Goal: Information Seeking & Learning: Learn about a topic

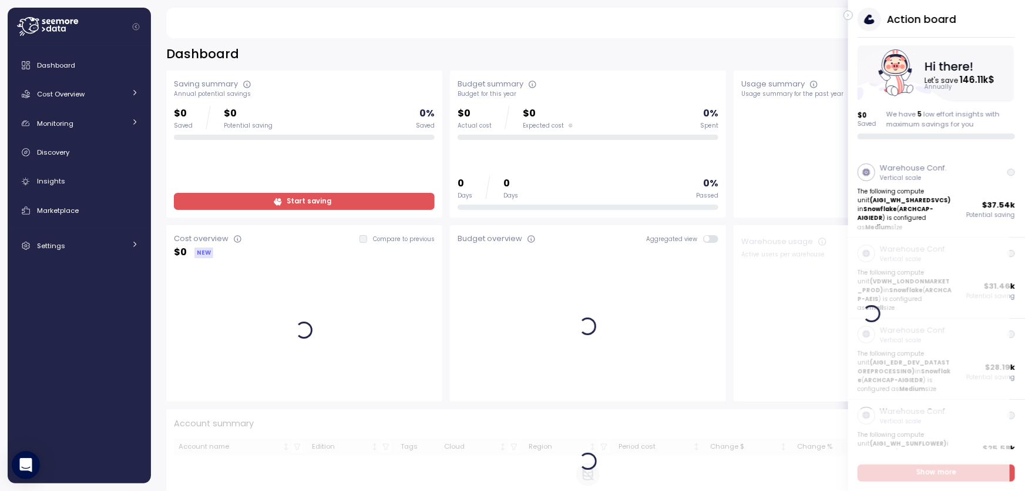
click at [851, 15] on icon "button" at bounding box center [848, 15] width 5 height 14
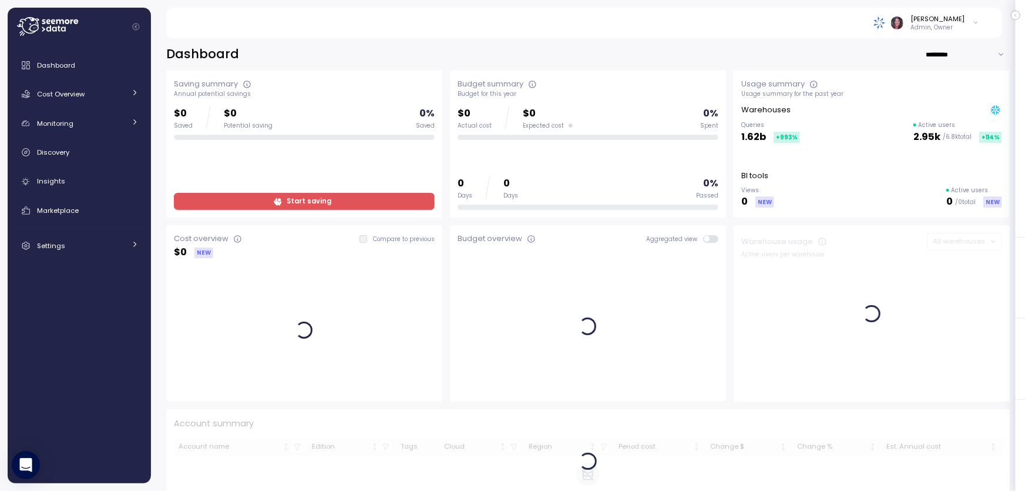
click at [886, 21] on img at bounding box center [880, 22] width 12 height 12
click at [957, 17] on div "[PERSON_NAME]" at bounding box center [938, 18] width 54 height 9
click at [60, 19] on icon at bounding box center [47, 26] width 61 height 19
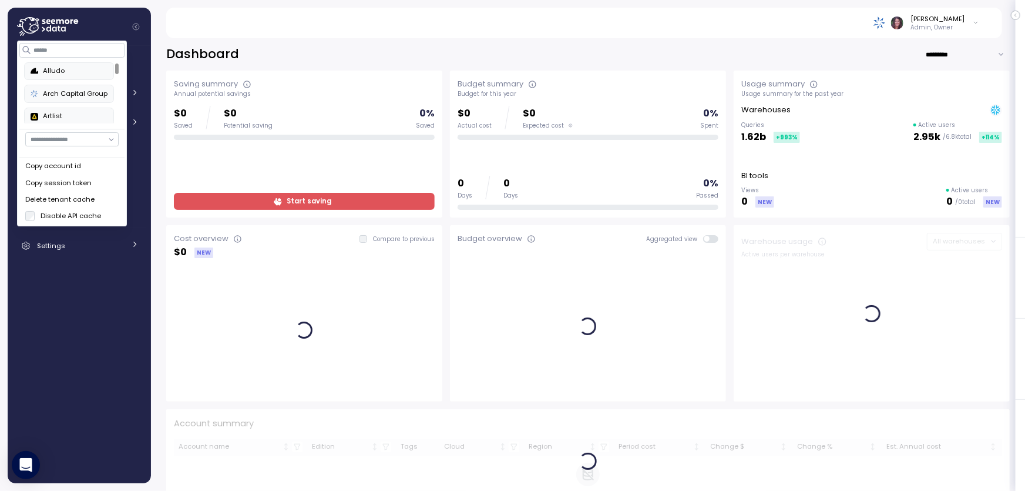
click at [57, 75] on div "Alludo" at bounding box center [69, 71] width 77 height 11
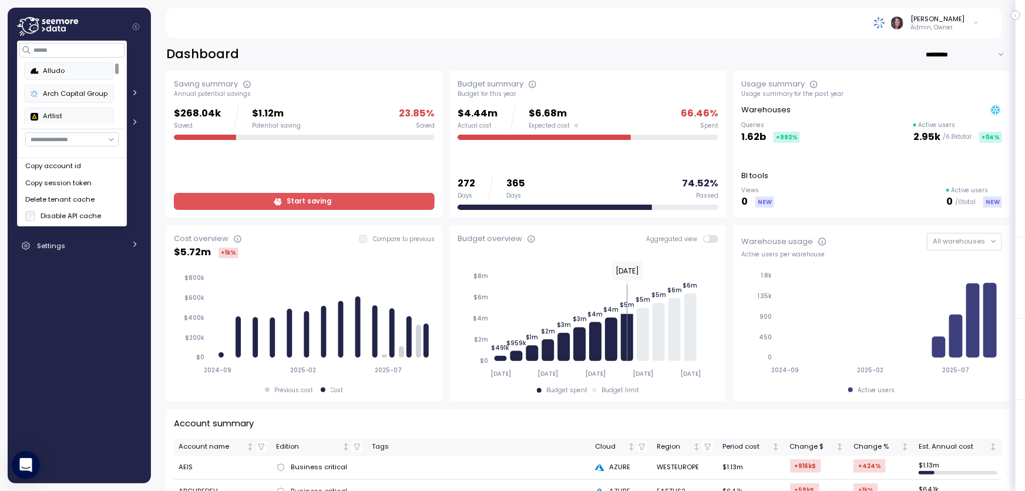
click at [53, 70] on div "Alludo" at bounding box center [69, 71] width 77 height 11
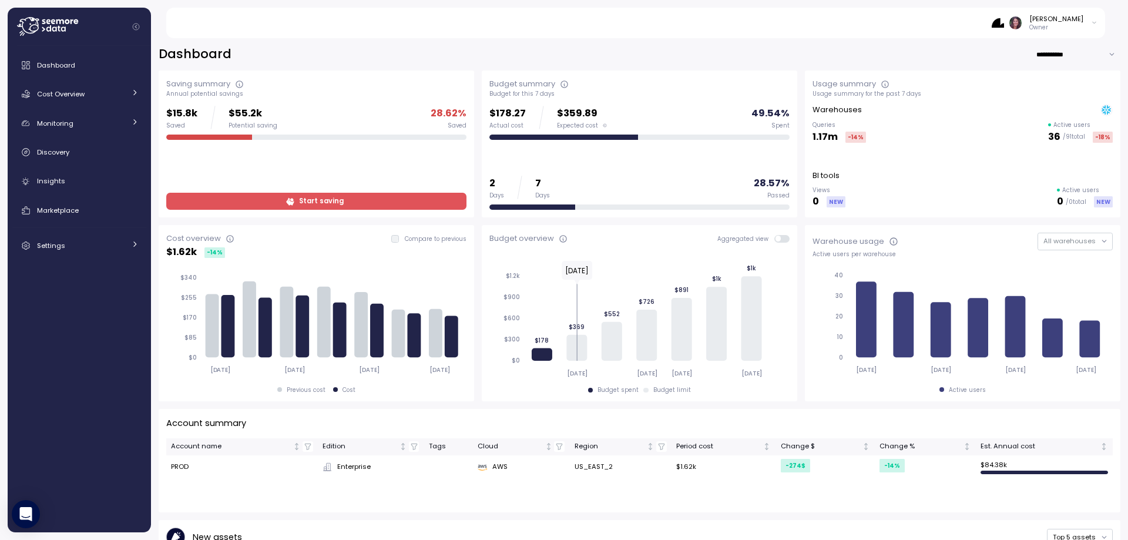
click at [1004, 24] on img at bounding box center [998, 22] width 12 height 12
click at [55, 96] on span "Cost Overview" at bounding box center [61, 93] width 48 height 9
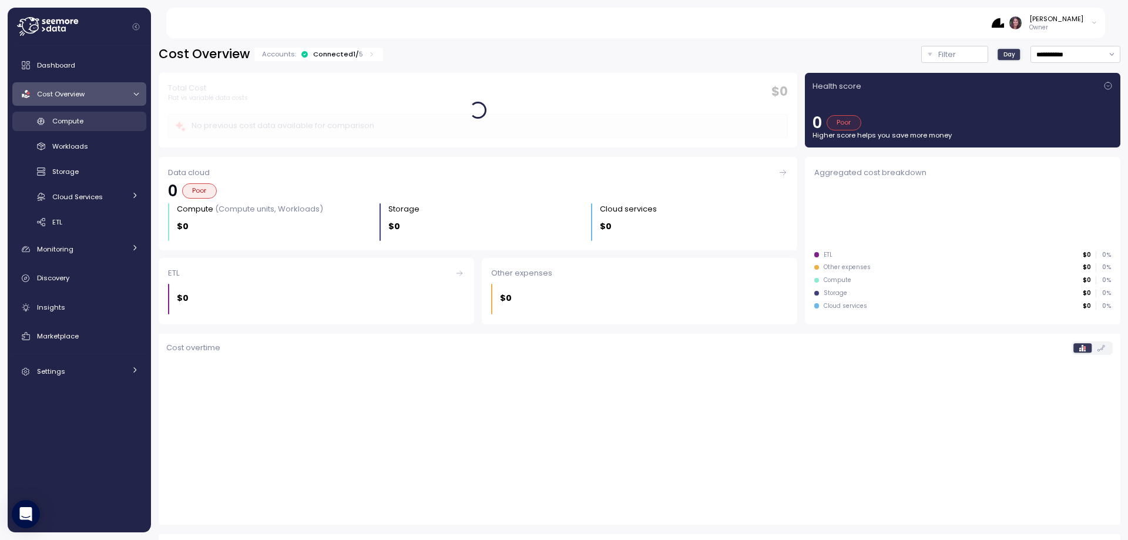
click at [69, 118] on span "Compute" at bounding box center [67, 120] width 31 height 9
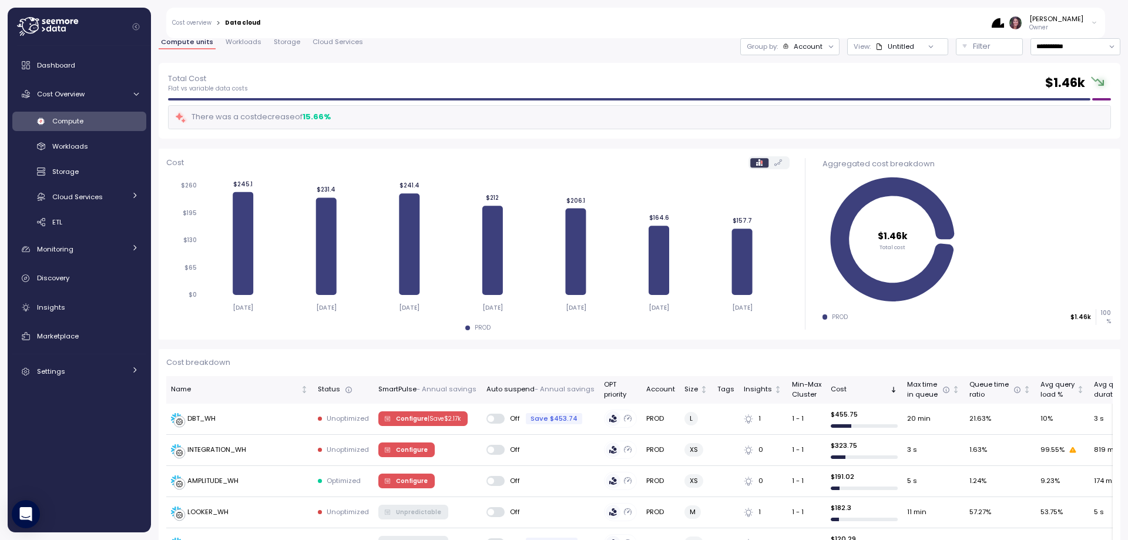
scroll to position [118, 0]
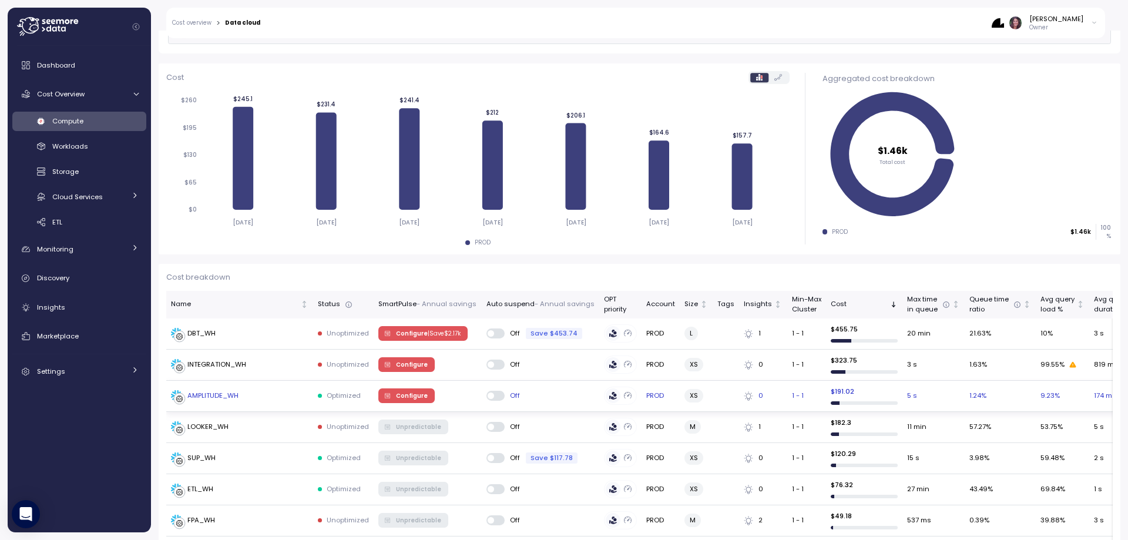
click at [234, 394] on div "AMPLITUDE_WH" at bounding box center [212, 396] width 51 height 11
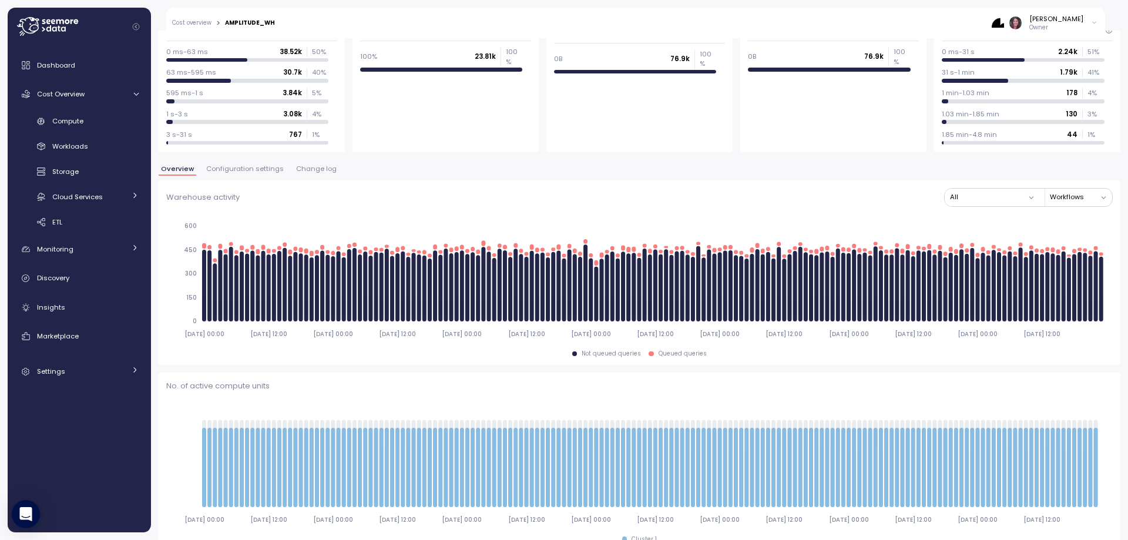
scroll to position [119, 0]
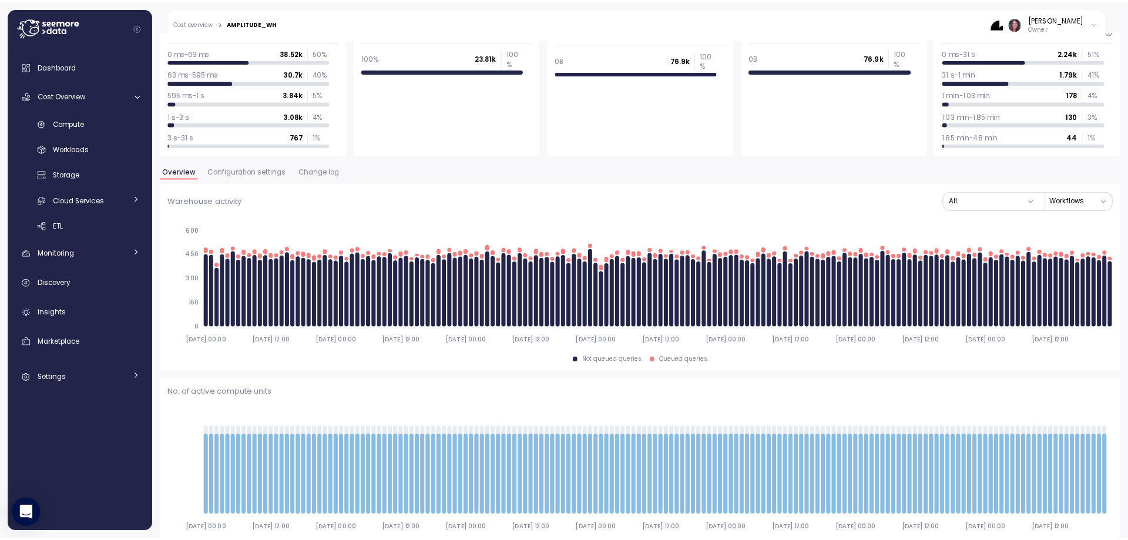
scroll to position [0, 0]
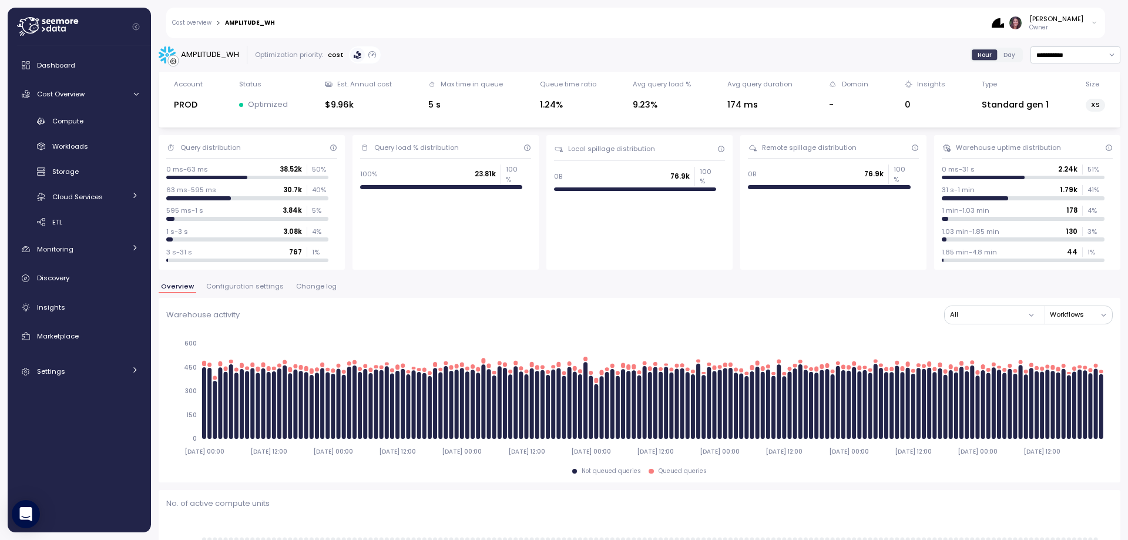
click at [491, 260] on div "Query load % distribution 100% 23.81k 100 %" at bounding box center [446, 202] width 186 height 135
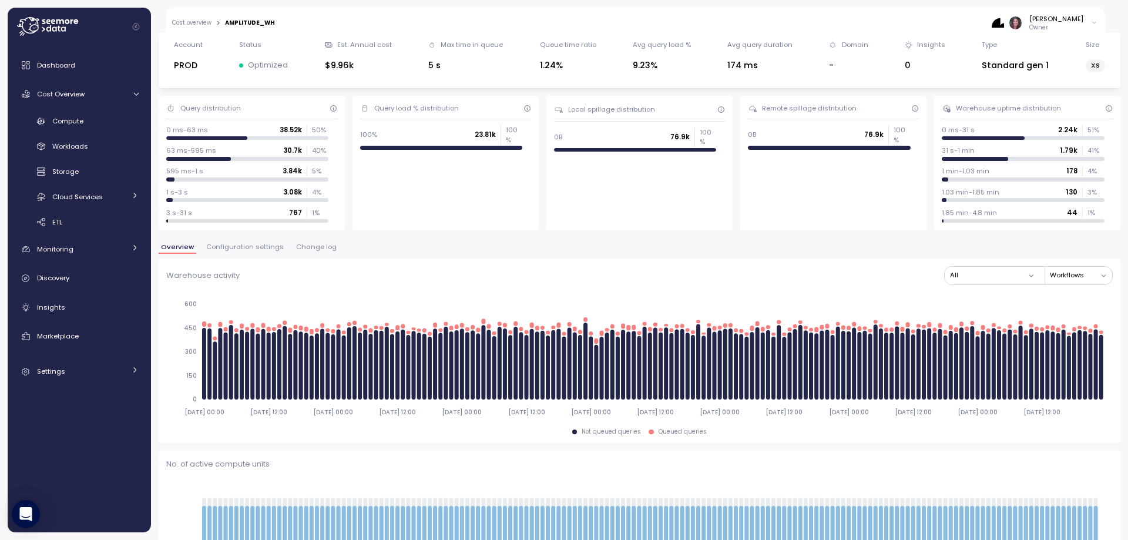
scroll to position [196, 0]
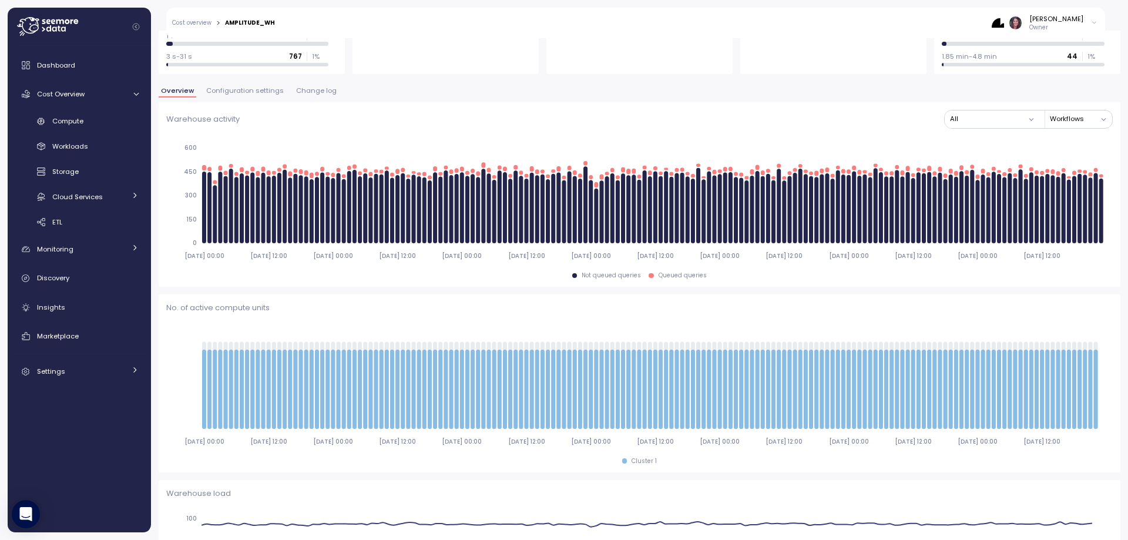
click at [190, 23] on link "Cost overview" at bounding box center [191, 23] width 39 height 6
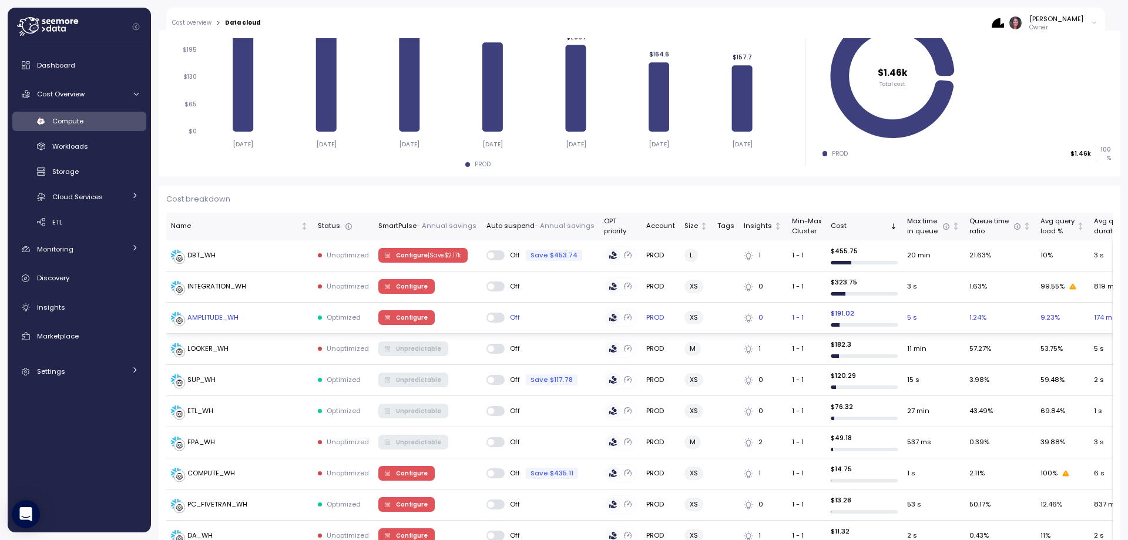
drag, startPoint x: 212, startPoint y: 320, endPoint x: 239, endPoint y: 324, distance: 28.0
click at [478, 178] on div "Total Cost Flat vs variable data costs $ 1.46k There was a cost decrease of 15.…" at bounding box center [640, 478] width 962 height 1157
drag, startPoint x: 197, startPoint y: 319, endPoint x: 180, endPoint y: 325, distance: 17.7
click at [180, 325] on div at bounding box center [180, 321] width 12 height 12
click at [194, 320] on div "AMPLITUDE_WH" at bounding box center [212, 318] width 51 height 11
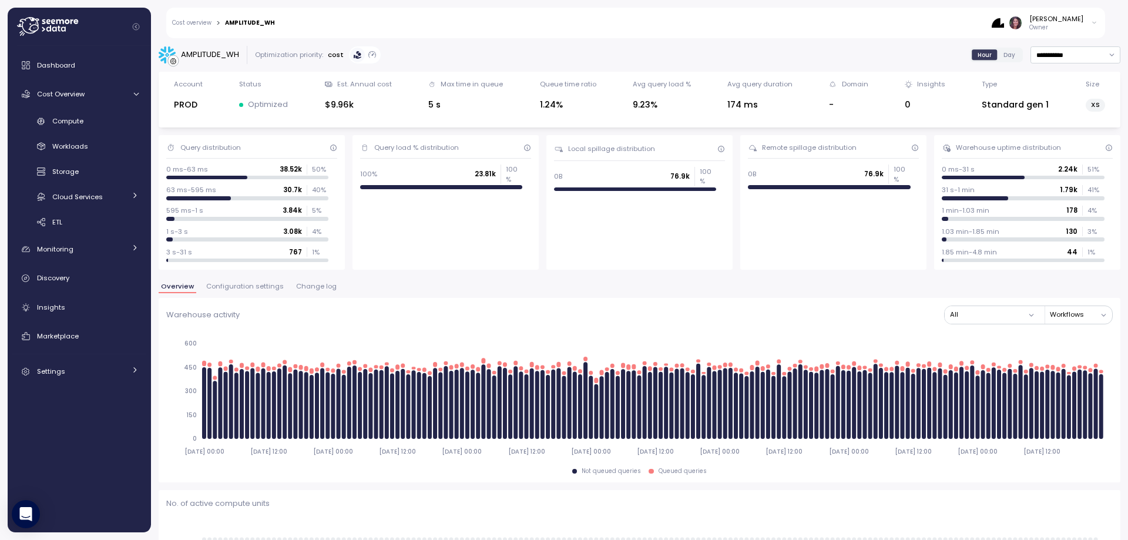
click at [244, 284] on span "Configuration settings" at bounding box center [245, 286] width 78 height 6
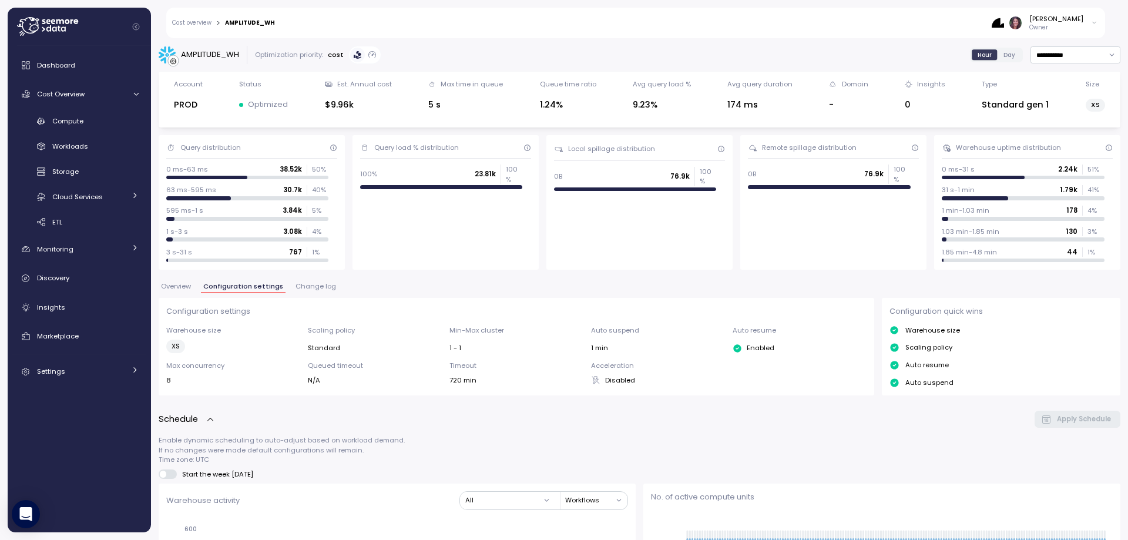
click at [319, 291] on button "Change log" at bounding box center [315, 288] width 45 height 10
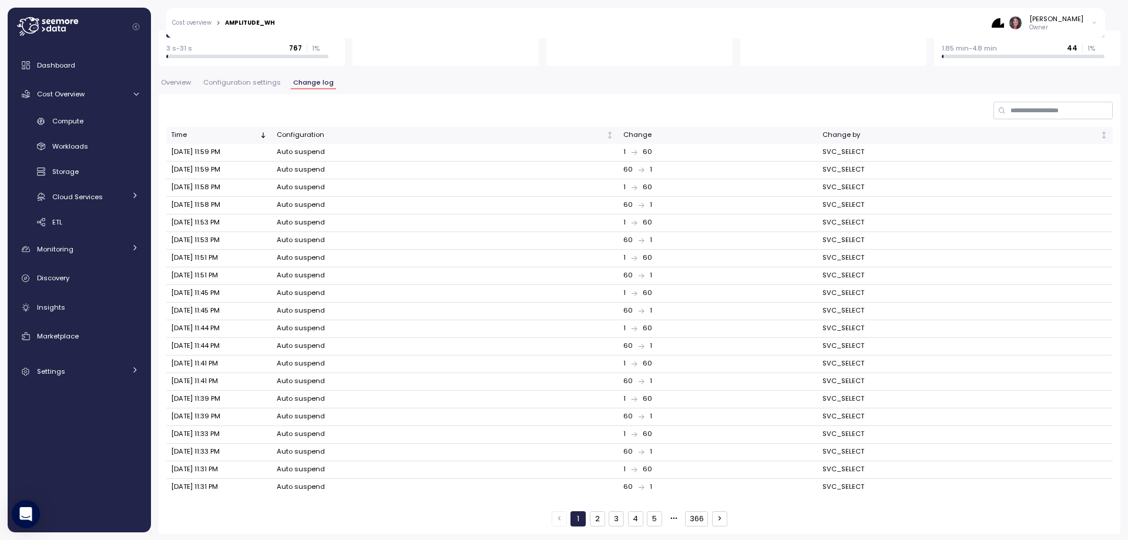
scroll to position [206, 0]
click at [651, 518] on button "5" at bounding box center [654, 516] width 15 height 15
click at [655, 517] on button "6" at bounding box center [654, 516] width 15 height 15
click at [650, 514] on button "7" at bounding box center [654, 516] width 15 height 15
click at [650, 515] on button "8" at bounding box center [654, 516] width 15 height 15
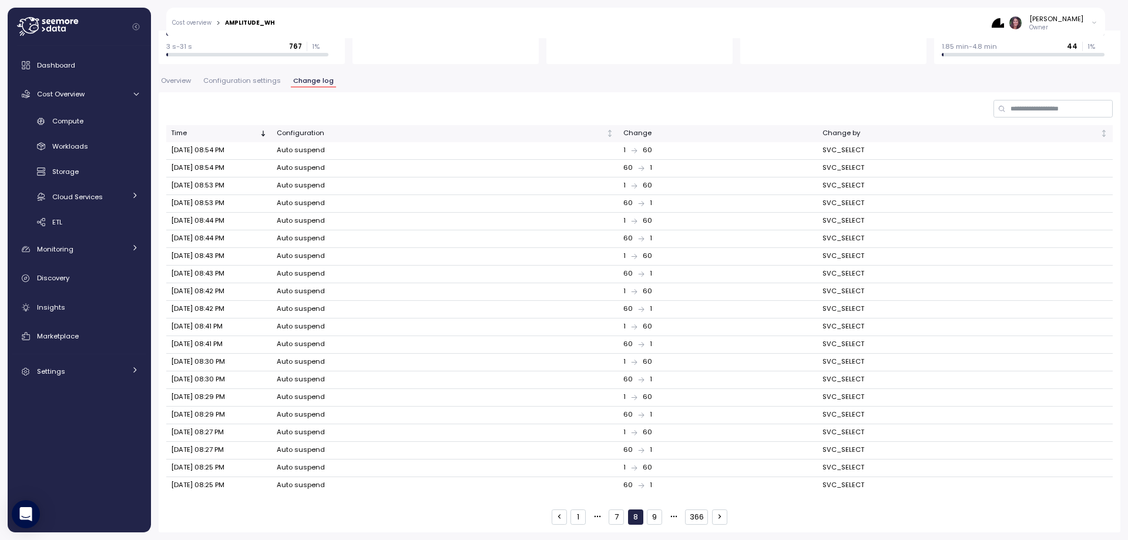
click at [650, 511] on button "9" at bounding box center [654, 516] width 15 height 15
click at [650, 520] on button "10" at bounding box center [655, 516] width 16 height 15
click at [651, 518] on button "11" at bounding box center [654, 516] width 15 height 15
click at [651, 518] on button "12" at bounding box center [655, 516] width 16 height 15
click at [651, 518] on button "13" at bounding box center [655, 516] width 16 height 15
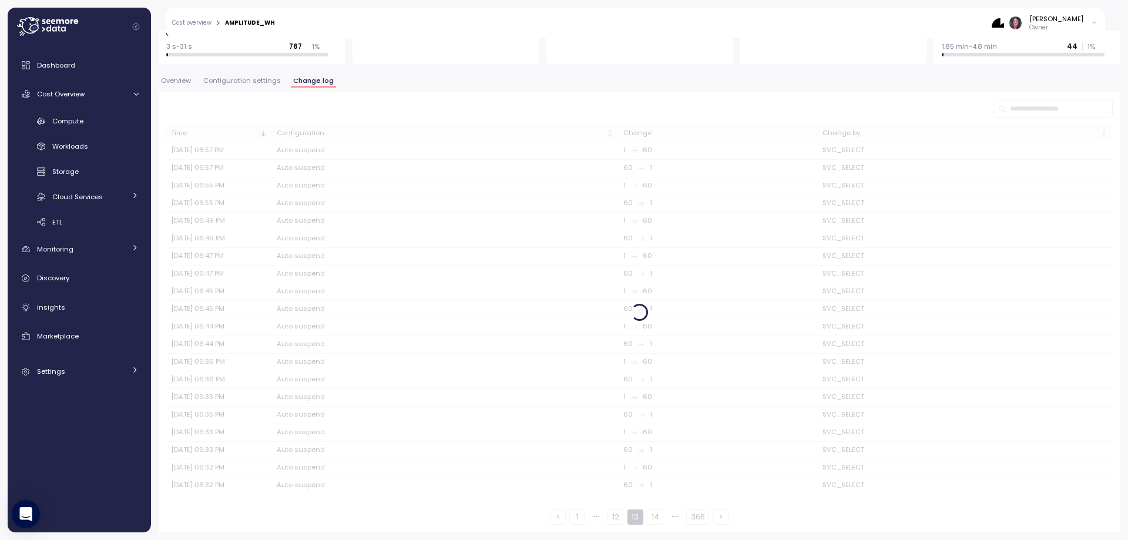
click at [651, 518] on button "14" at bounding box center [655, 516] width 16 height 15
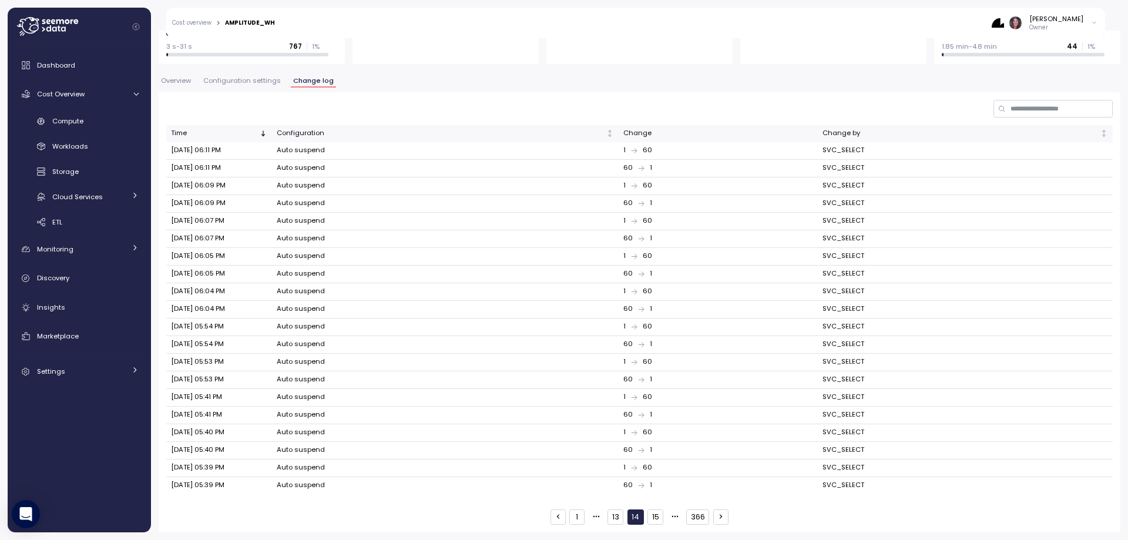
click at [651, 518] on button "15" at bounding box center [655, 516] width 16 height 15
click at [651, 518] on button "16" at bounding box center [655, 516] width 16 height 15
click at [651, 518] on button "17" at bounding box center [654, 516] width 15 height 15
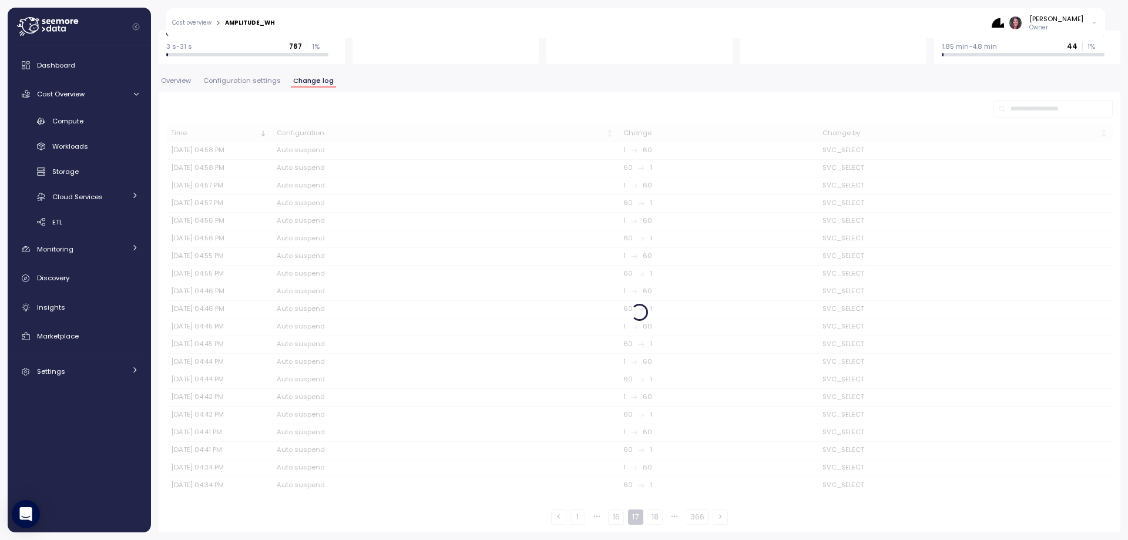
click at [651, 518] on button "18" at bounding box center [655, 516] width 16 height 15
click at [651, 518] on button "19" at bounding box center [655, 516] width 16 height 15
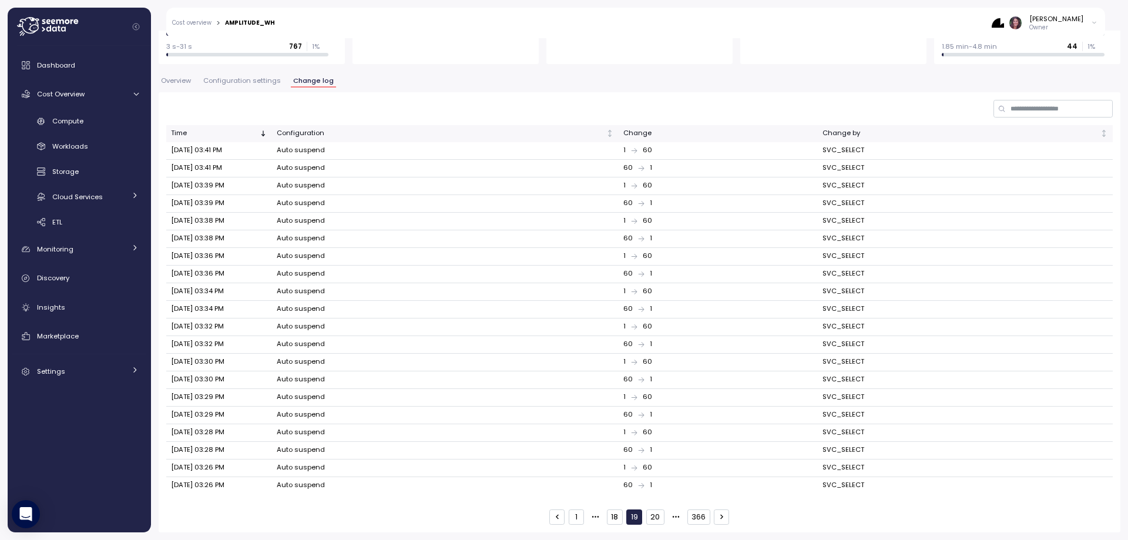
click at [651, 518] on button "20" at bounding box center [655, 516] width 18 height 15
click at [651, 518] on button "21" at bounding box center [657, 516] width 16 height 15
click at [651, 515] on button "22" at bounding box center [656, 516] width 18 height 15
click at [651, 515] on button "23" at bounding box center [656, 516] width 18 height 15
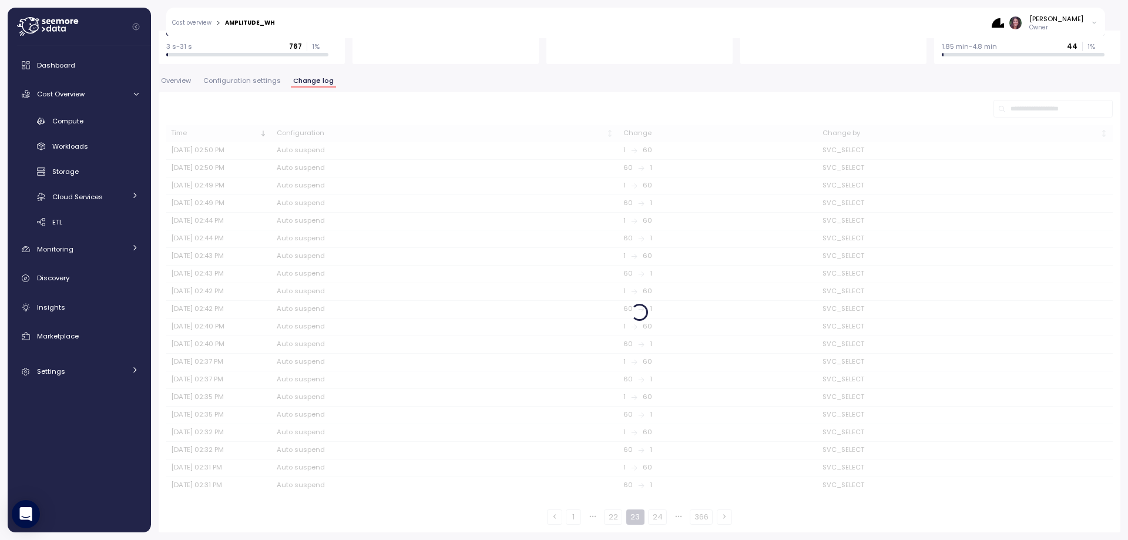
click at [651, 516] on button "24" at bounding box center [657, 516] width 19 height 15
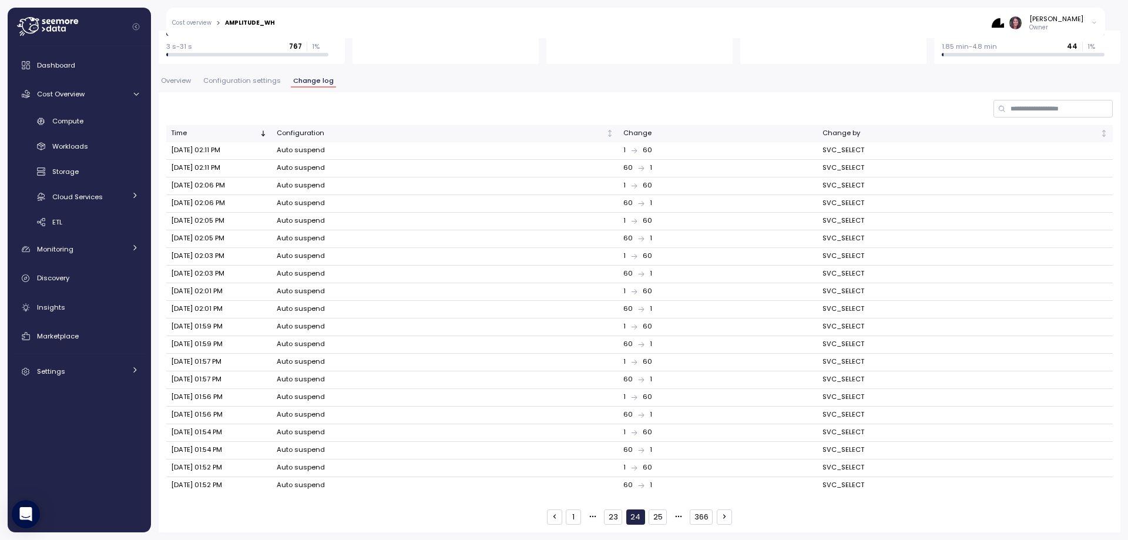
click at [651, 516] on button "25" at bounding box center [658, 516] width 18 height 15
click at [651, 516] on button "26" at bounding box center [658, 516] width 18 height 15
click at [651, 516] on button "27" at bounding box center [658, 516] width 18 height 15
click at [651, 516] on button "28" at bounding box center [657, 516] width 18 height 15
click at [658, 517] on button "29" at bounding box center [657, 516] width 18 height 15
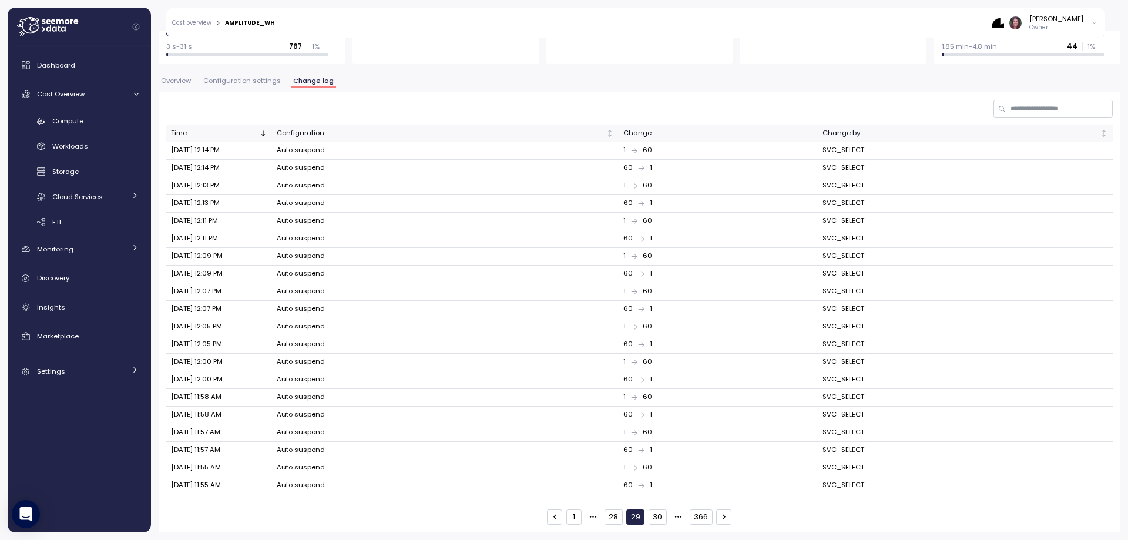
click at [658, 517] on button "30" at bounding box center [658, 516] width 18 height 15
click at [658, 517] on button "31" at bounding box center [658, 516] width 16 height 15
click at [695, 517] on button "366" at bounding box center [700, 516] width 23 height 15
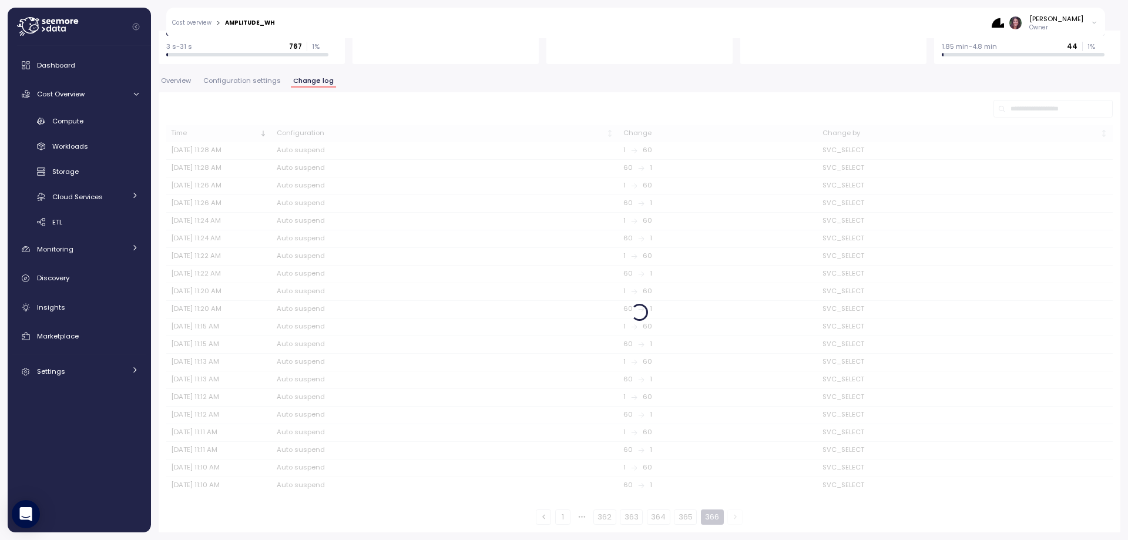
scroll to position [170, 0]
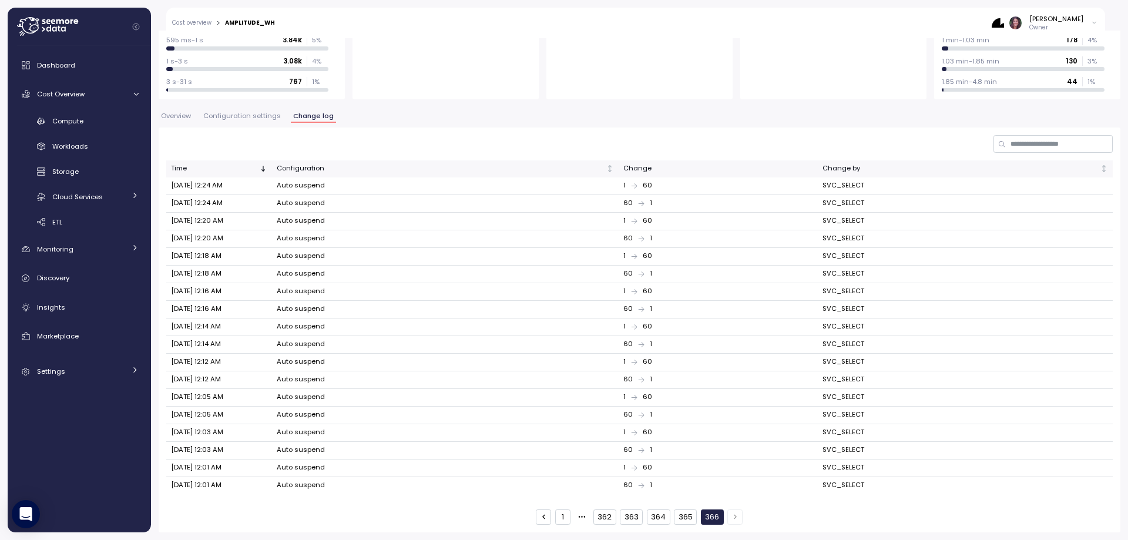
click at [682, 515] on button "365" at bounding box center [685, 516] width 23 height 15
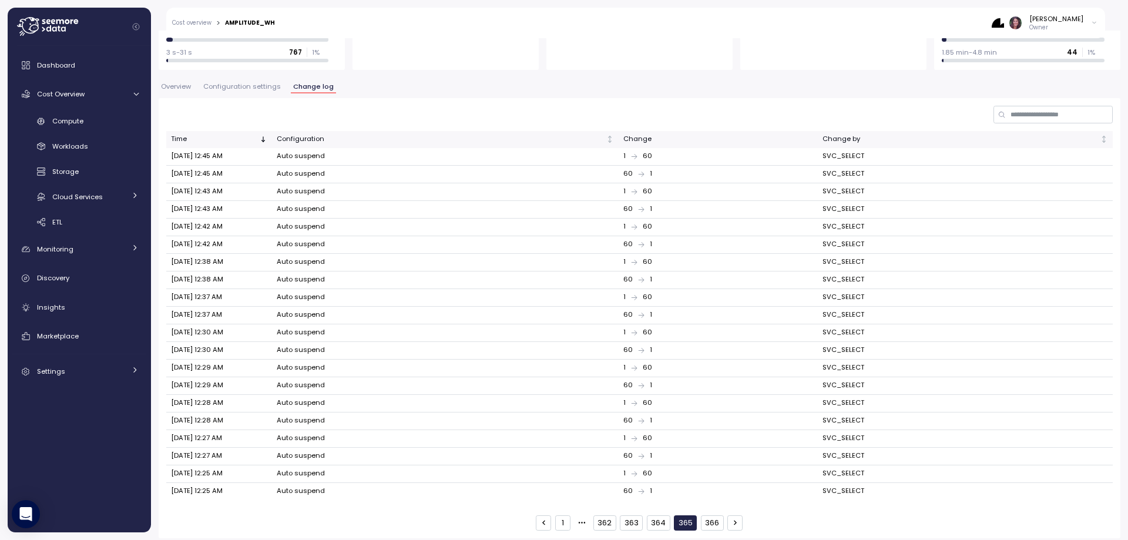
scroll to position [206, 0]
click at [660, 516] on button "364" at bounding box center [659, 516] width 24 height 15
click at [629, 515] on button "363" at bounding box center [631, 516] width 23 height 15
click at [707, 517] on button "366" at bounding box center [712, 516] width 23 height 15
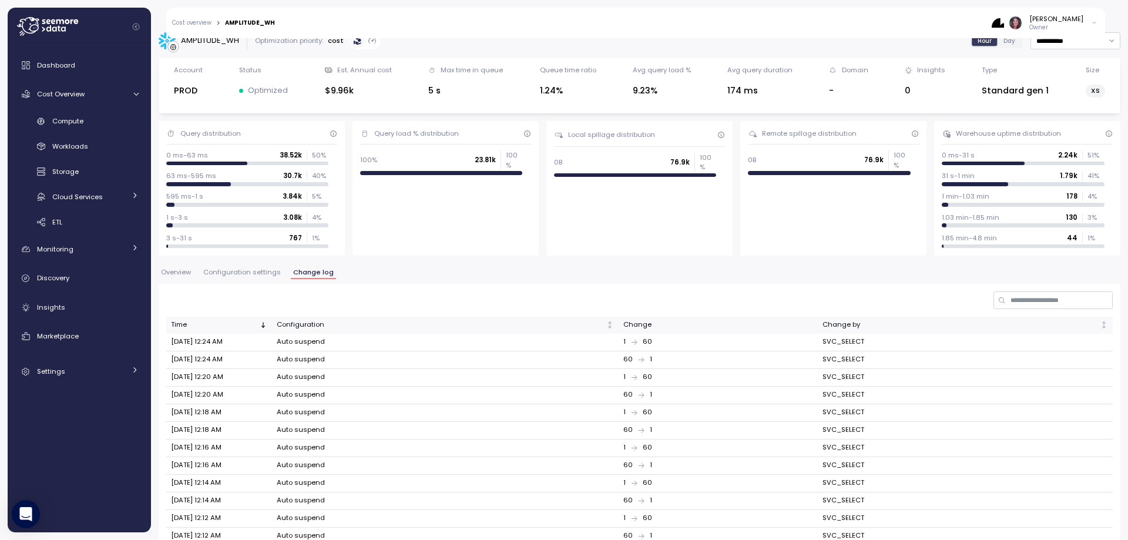
scroll to position [14, 0]
click at [240, 270] on span "Configuration settings" at bounding box center [242, 273] width 78 height 6
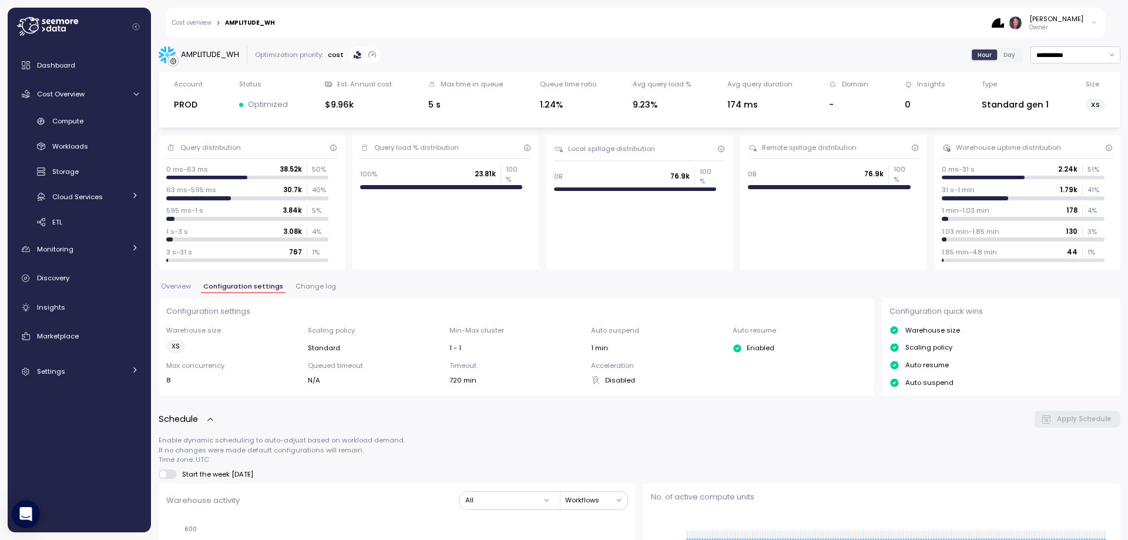
click at [316, 287] on span "Change log" at bounding box center [316, 286] width 41 height 6
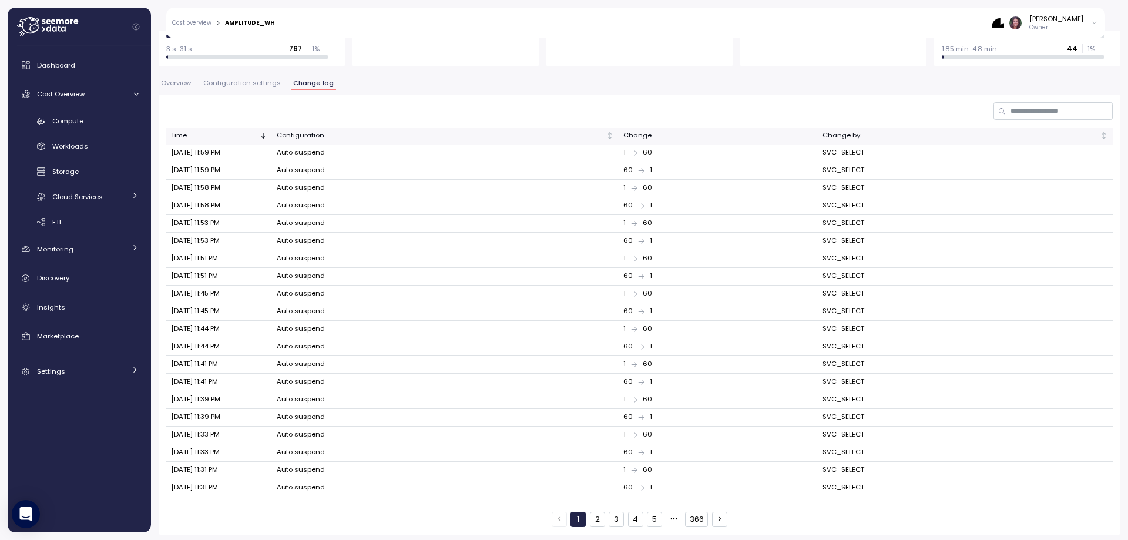
scroll to position [206, 0]
click at [686, 518] on button "366" at bounding box center [696, 516] width 23 height 15
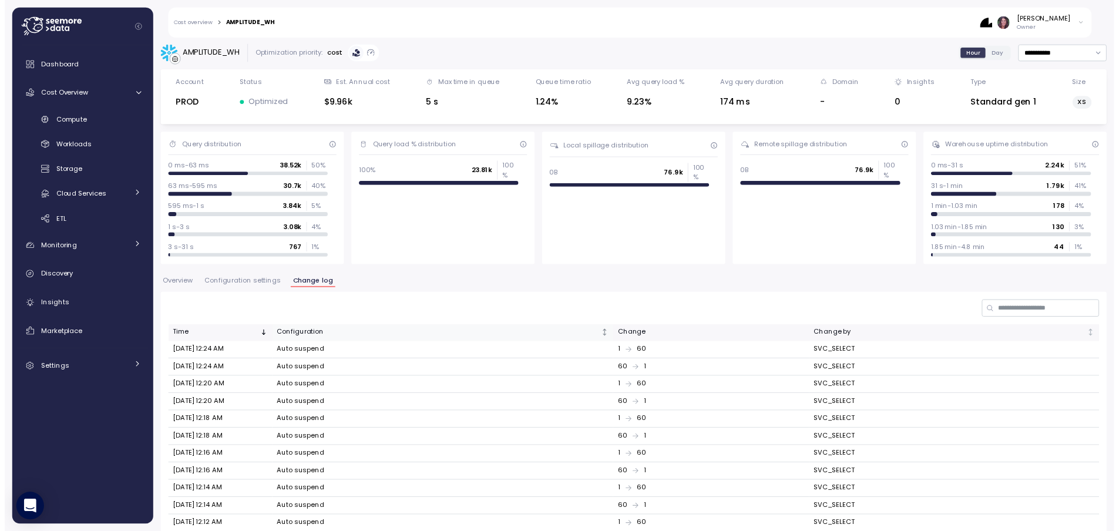
scroll to position [0, 0]
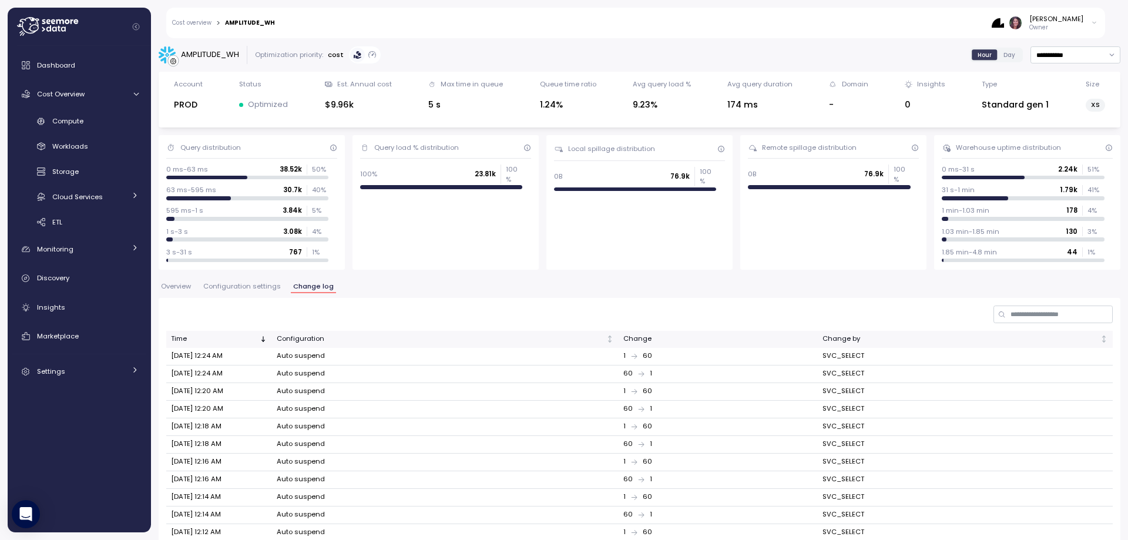
click at [196, 22] on link "Cost overview" at bounding box center [191, 23] width 39 height 6
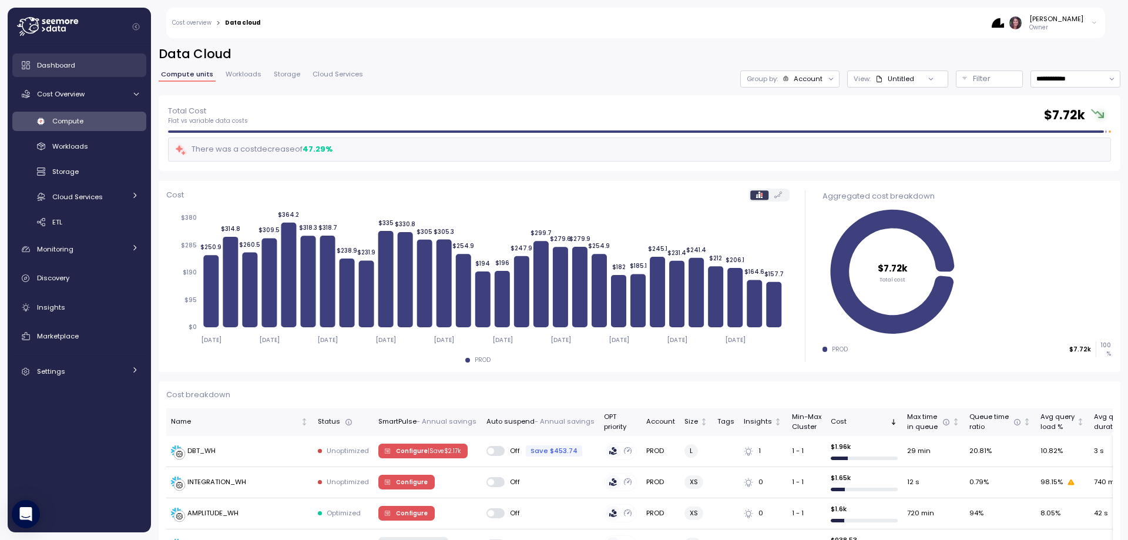
click at [72, 64] on span "Dashboard" at bounding box center [56, 65] width 38 height 9
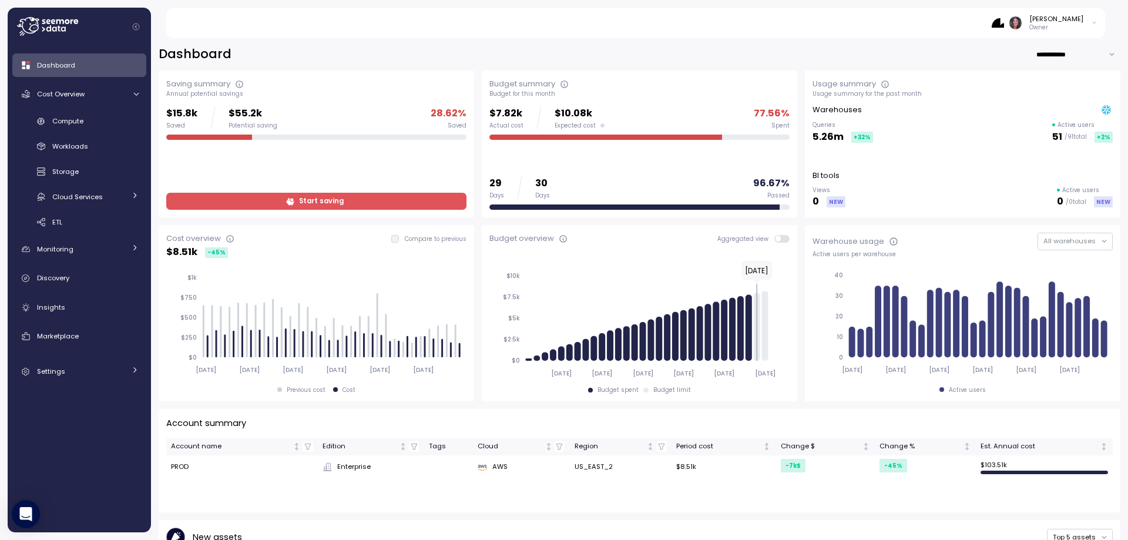
click at [307, 200] on span "Start saving" at bounding box center [321, 201] width 45 height 16
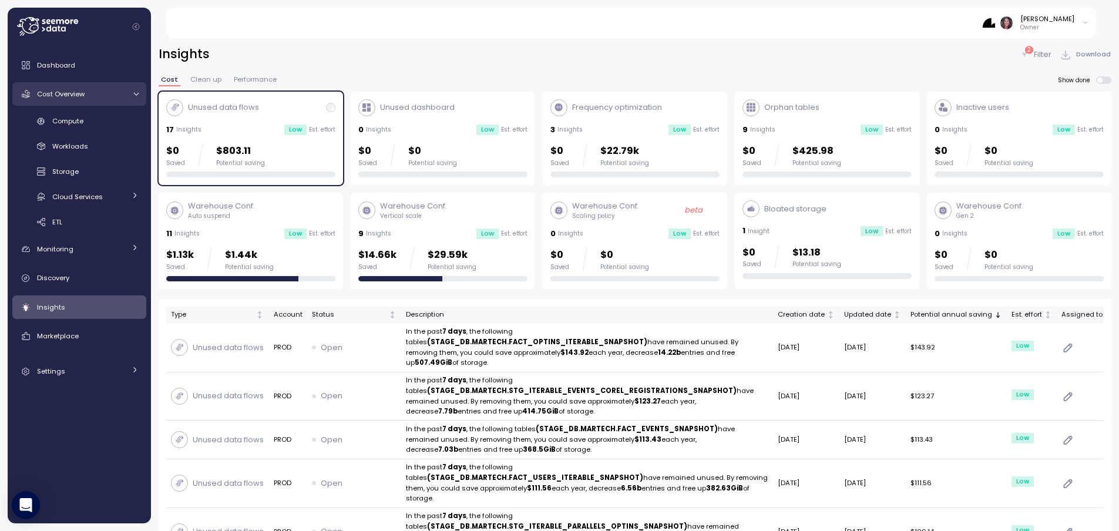
click at [58, 99] on div "Cost Overview" at bounding box center [81, 94] width 88 height 12
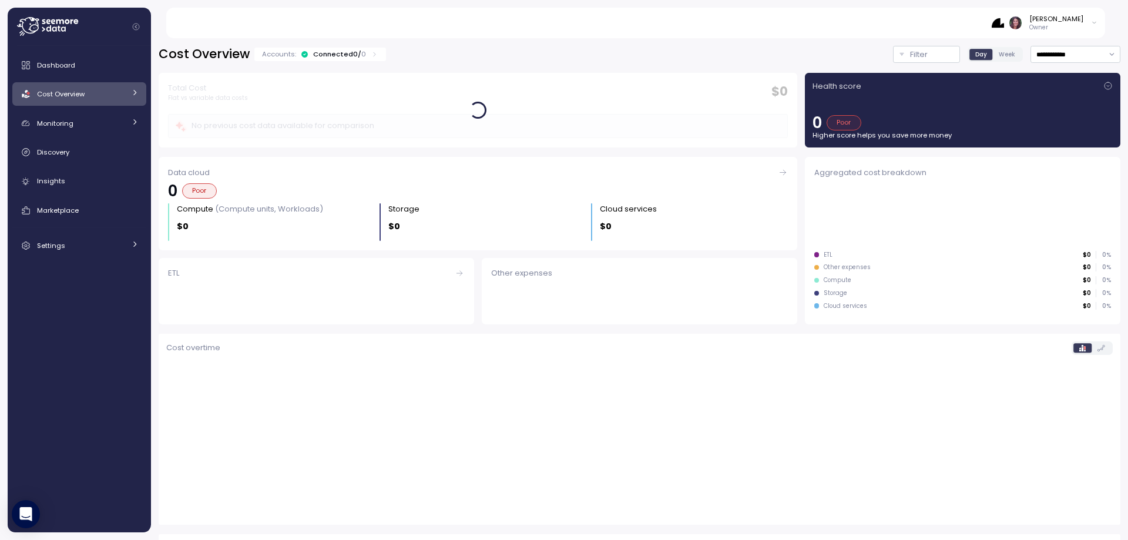
click at [58, 99] on div "Cost Overview" at bounding box center [81, 94] width 88 height 12
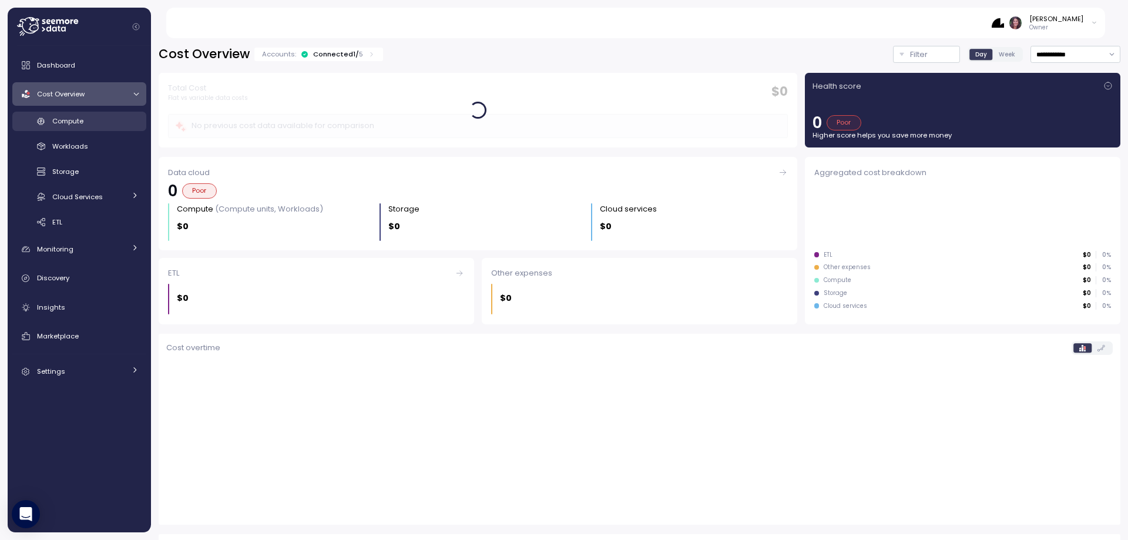
click at [80, 127] on link "Compute" at bounding box center [79, 121] width 134 height 19
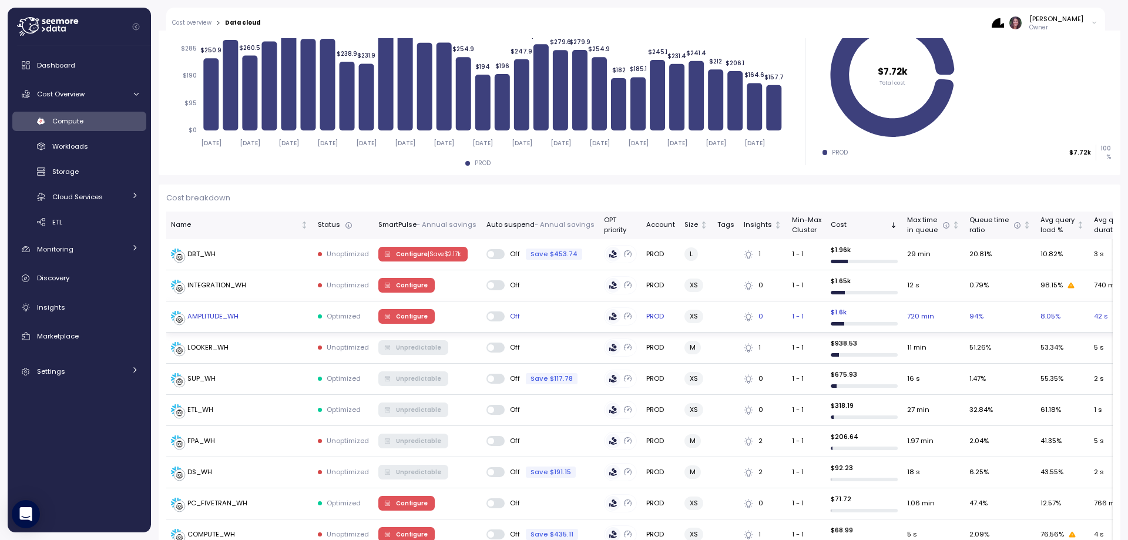
scroll to position [196, 0]
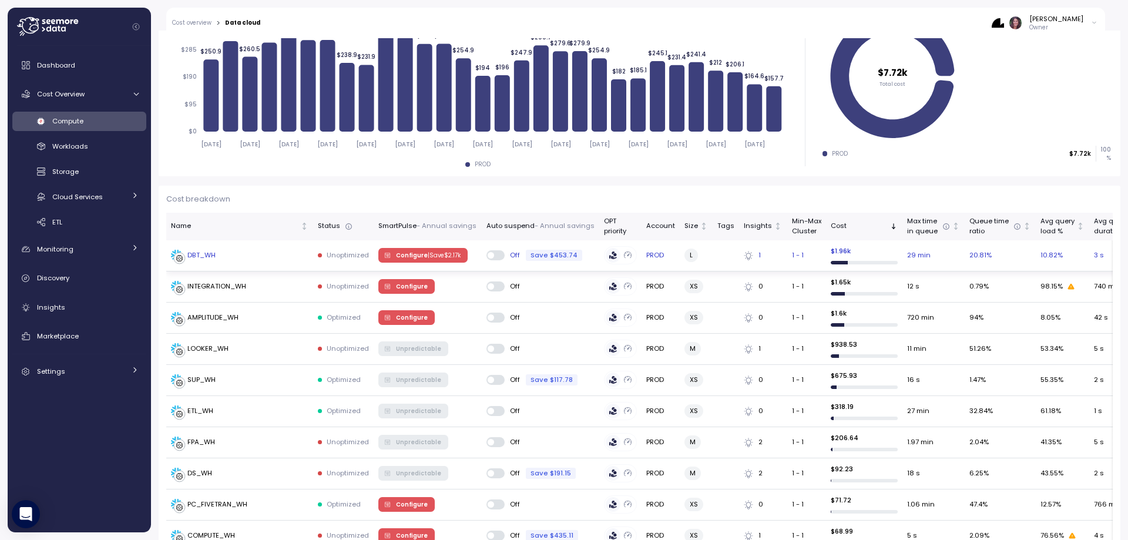
click at [223, 264] on td "DBT_WH" at bounding box center [239, 255] width 147 height 31
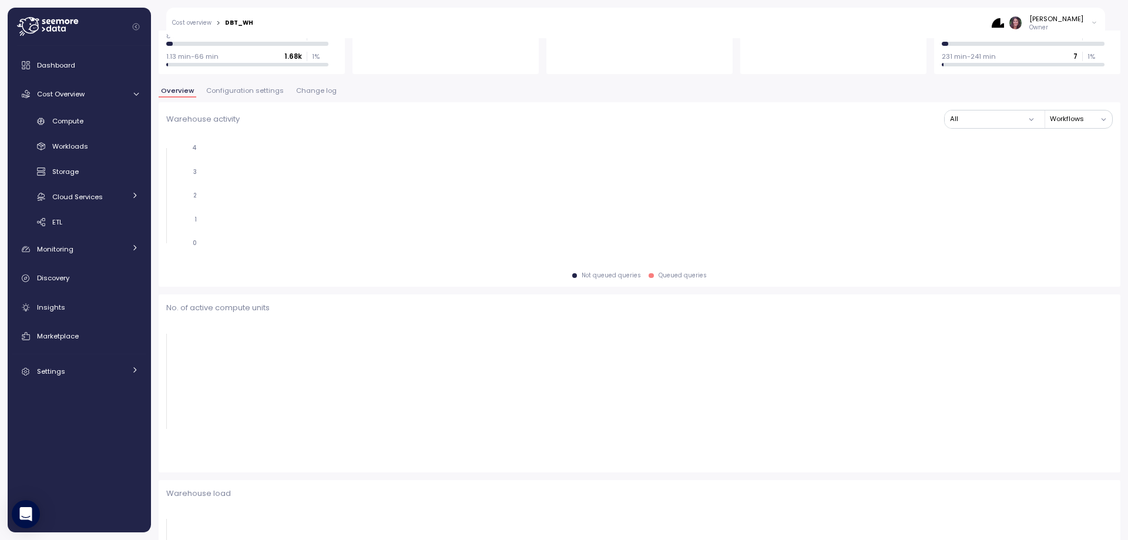
scroll to position [314, 0]
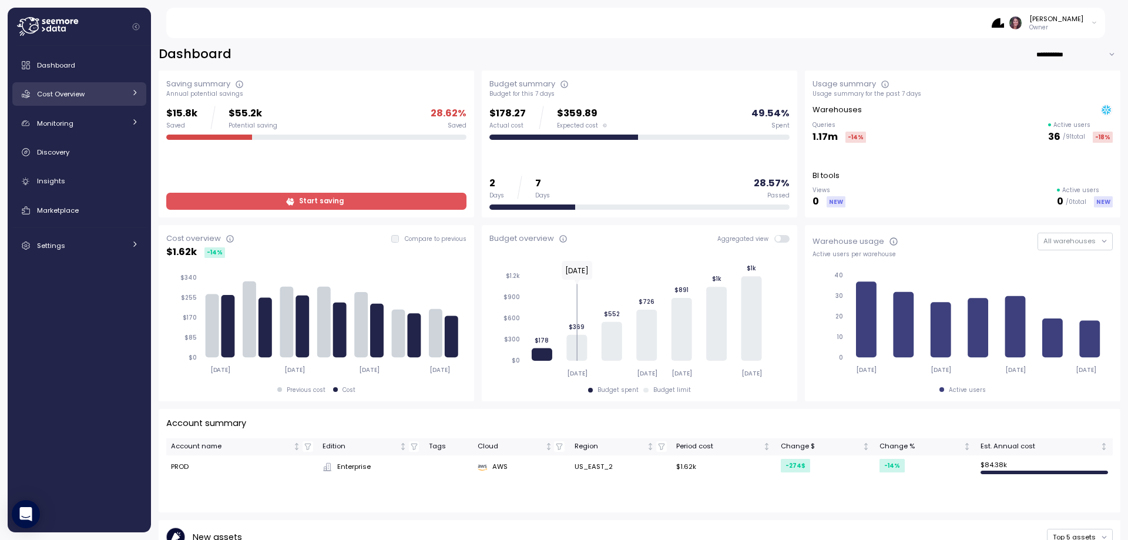
click at [98, 92] on div "Cost Overview" at bounding box center [81, 94] width 88 height 12
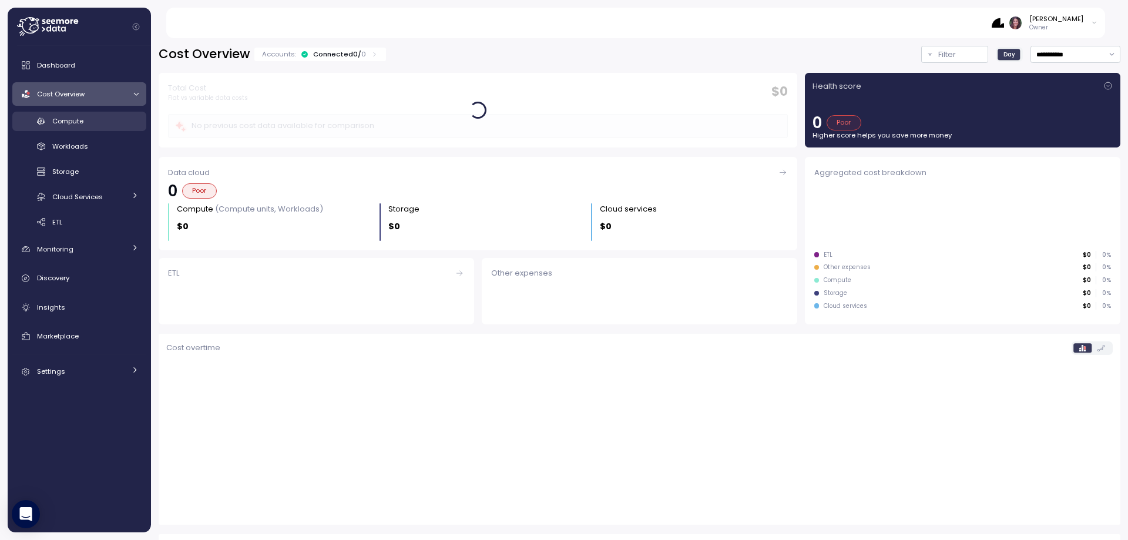
click at [87, 120] on div "Compute" at bounding box center [95, 121] width 86 height 12
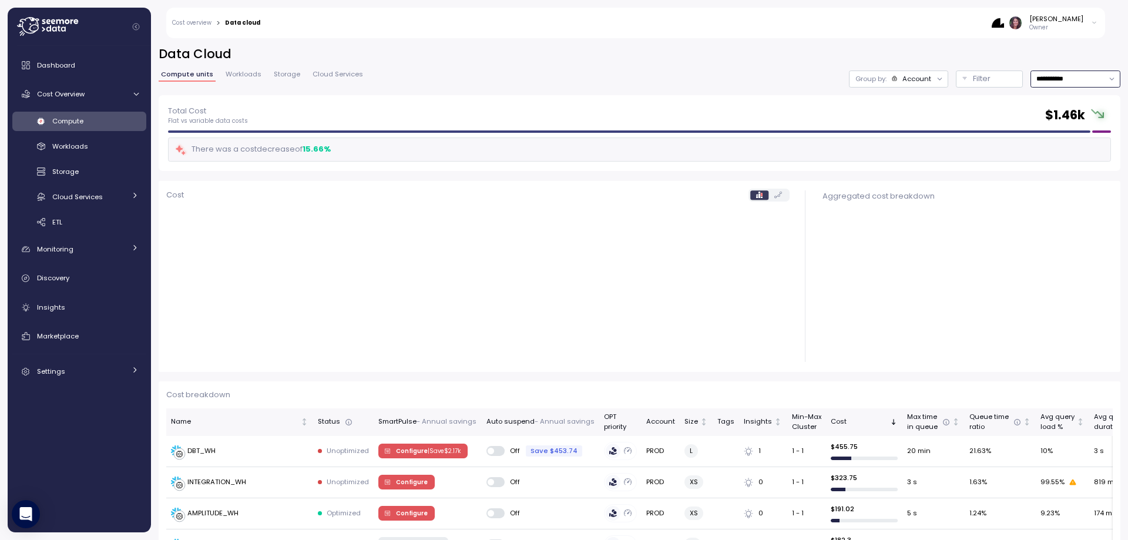
click at [1043, 76] on input "**********" at bounding box center [1076, 79] width 90 height 17
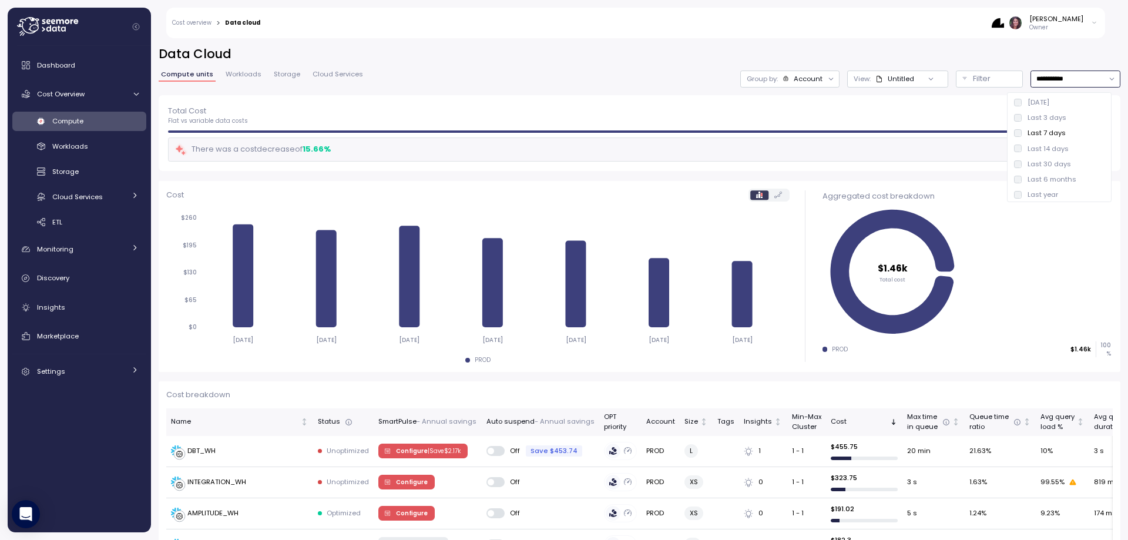
click at [1036, 153] on div "Last 14 days" at bounding box center [1048, 148] width 41 height 9
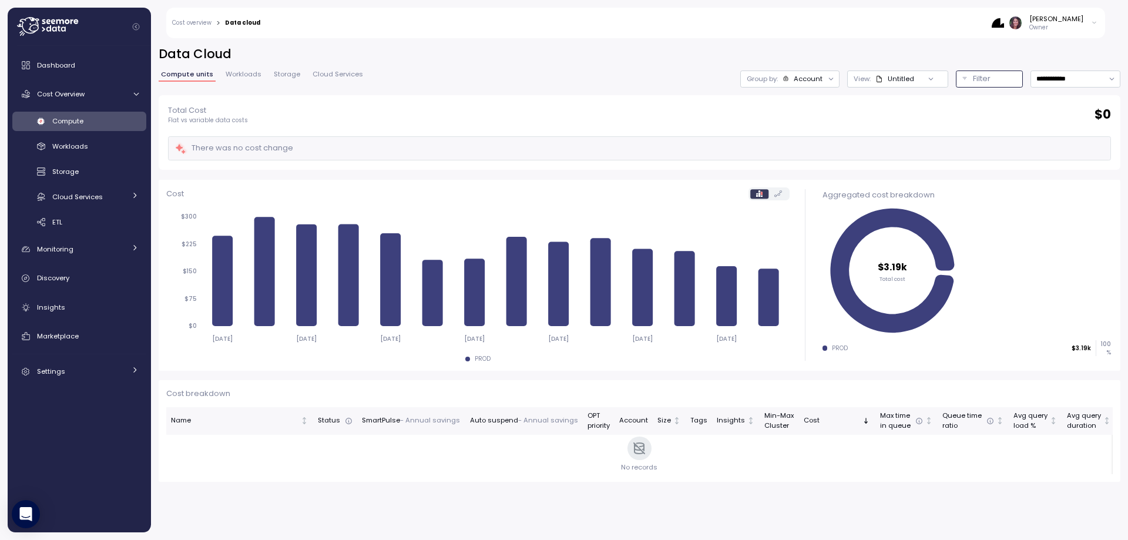
click at [993, 80] on button "Filter" at bounding box center [989, 79] width 67 height 17
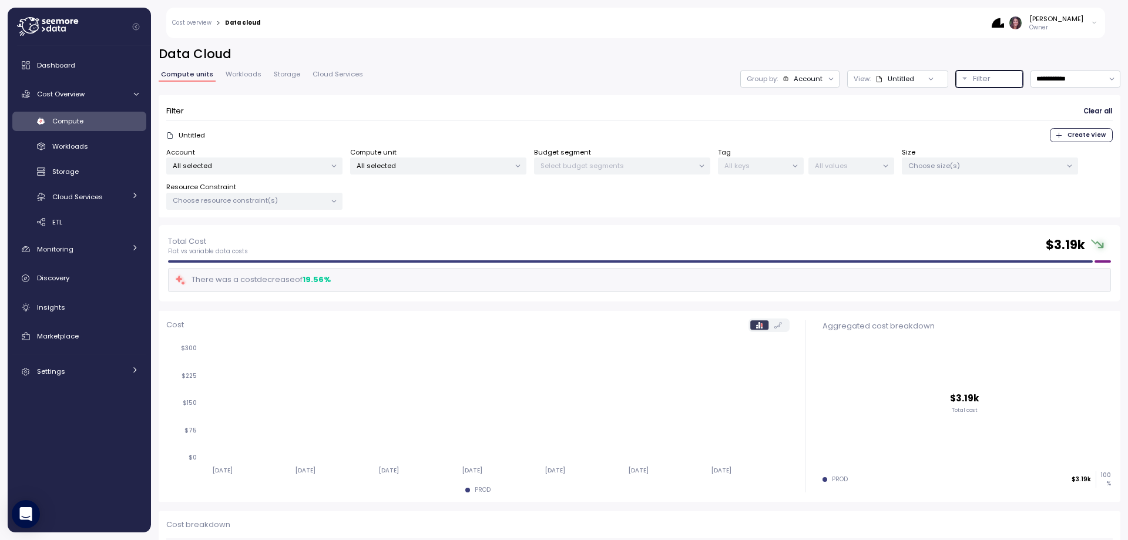
click at [405, 166] on p "All selected" at bounding box center [433, 165] width 153 height 9
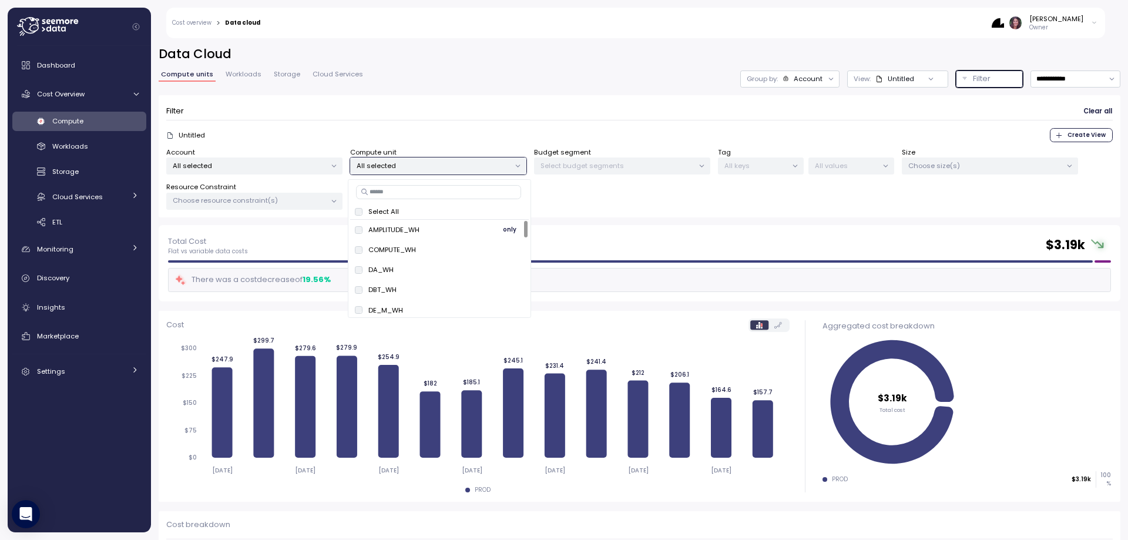
click at [508, 229] on span "only" at bounding box center [510, 229] width 14 height 13
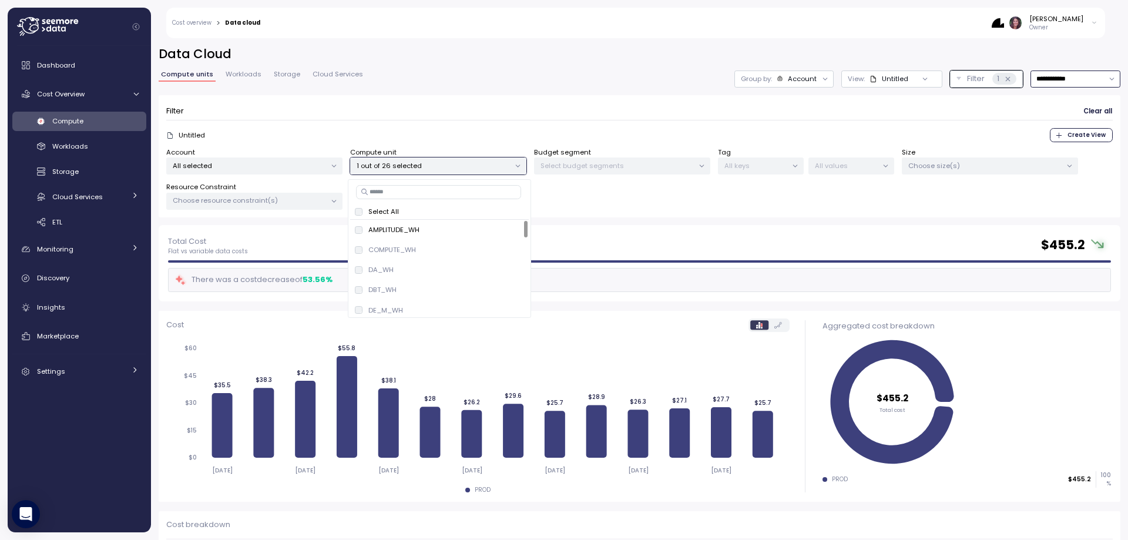
click at [1051, 75] on input "**********" at bounding box center [1076, 79] width 90 height 17
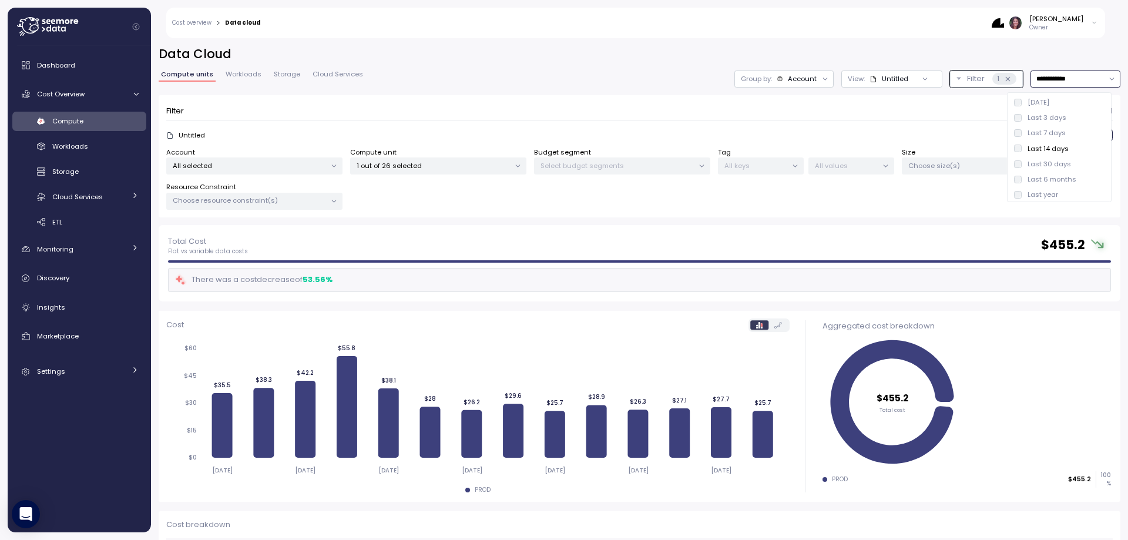
click at [1049, 164] on div "Last 30 days" at bounding box center [1049, 163] width 43 height 9
type input "**********"
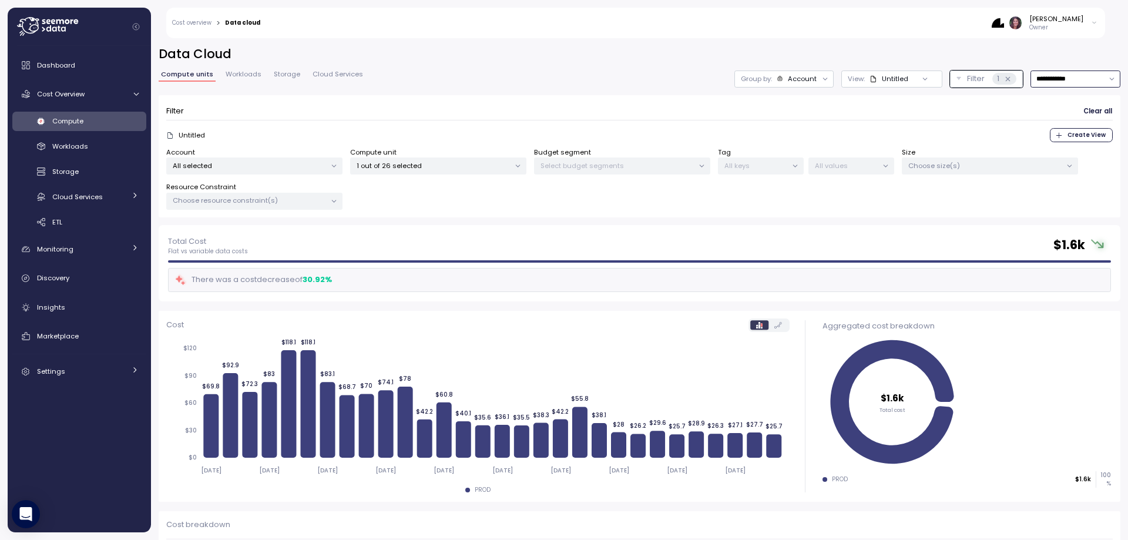
click at [405, 165] on p "1 out of 26 selected" at bounding box center [433, 165] width 153 height 9
click at [499, 288] on button "only" at bounding box center [510, 290] width 28 height 14
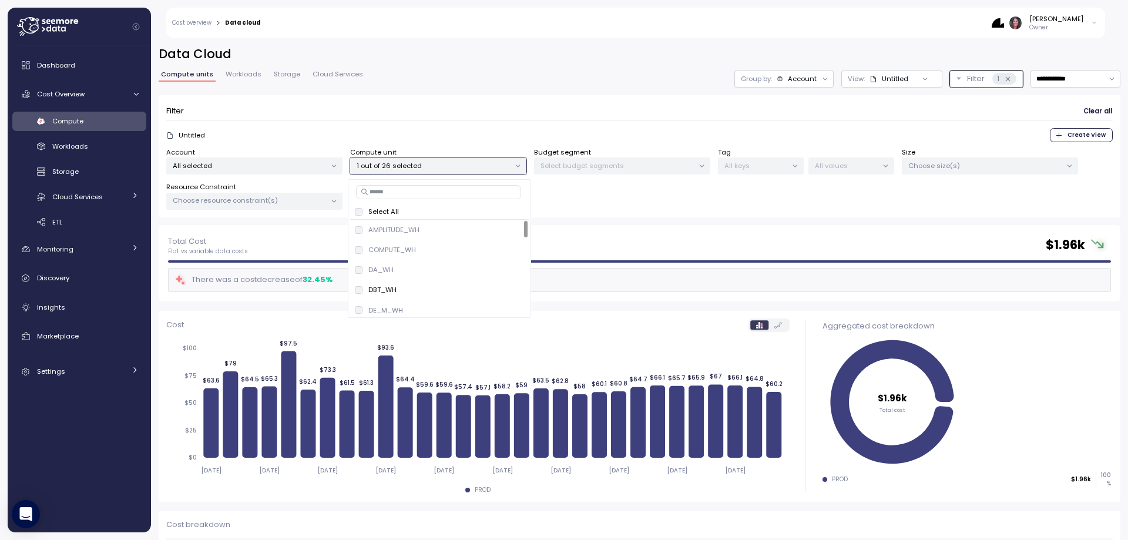
click at [618, 217] on div "Filter Clear all Untitled Create View Account All selected Compute unit 1 out o…" at bounding box center [640, 156] width 962 height 123
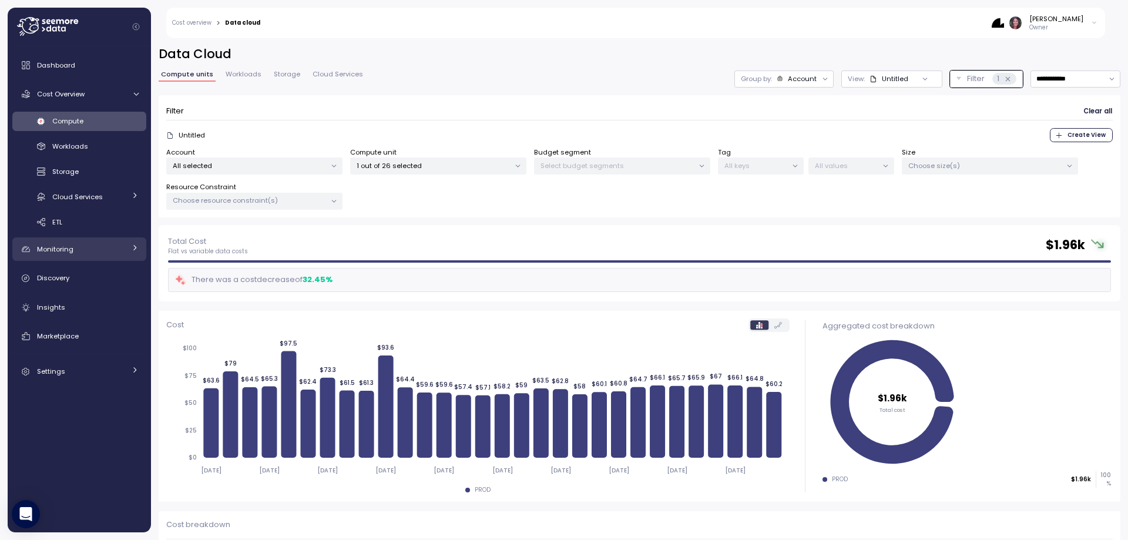
click at [72, 254] on div "Monitoring" at bounding box center [81, 249] width 88 height 12
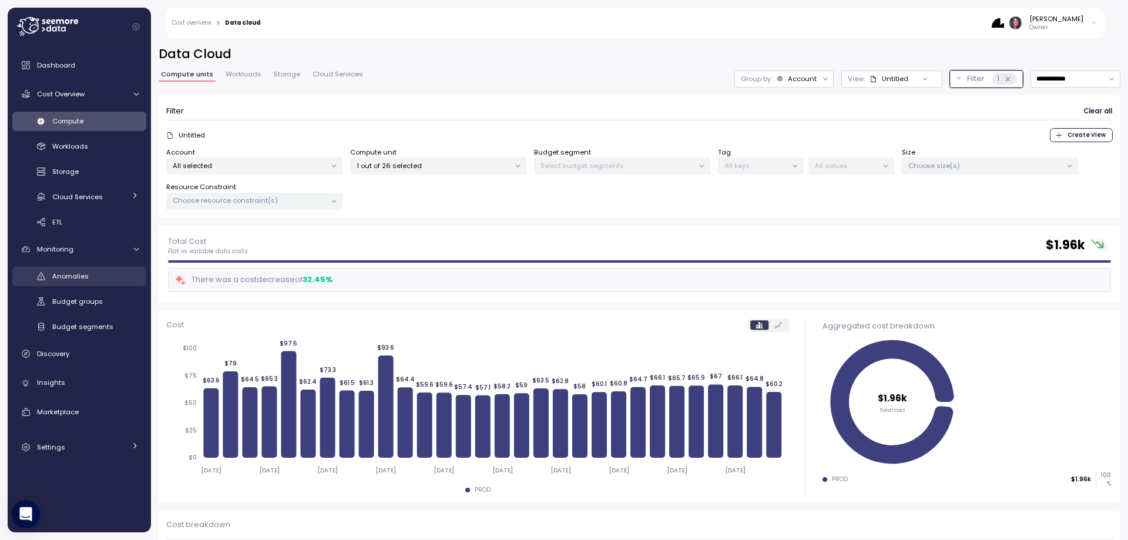
click at [73, 280] on span "Anomalies" at bounding box center [70, 275] width 36 height 9
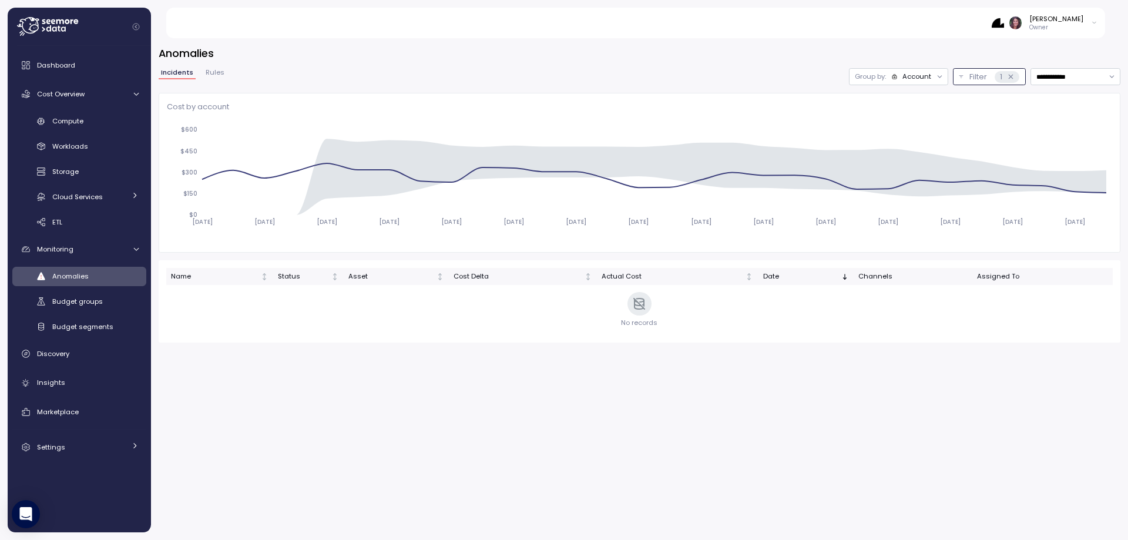
click at [969, 79] on p "Filter" at bounding box center [978, 77] width 18 height 12
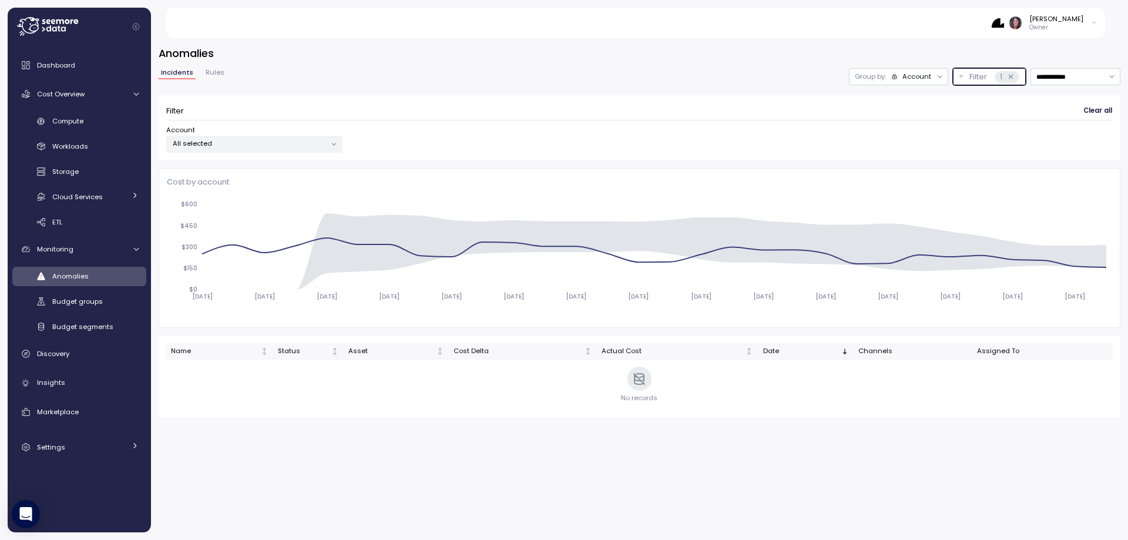
click at [915, 75] on div "Account" at bounding box center [916, 76] width 29 height 9
click at [892, 118] on p "Compute unit" at bounding box center [895, 122] width 46 height 9
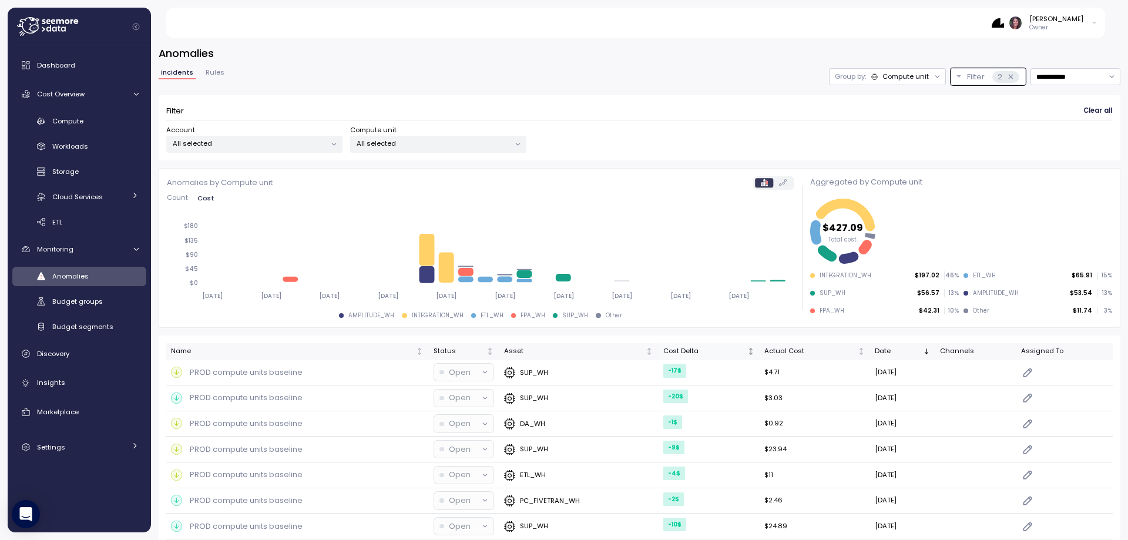
click at [682, 354] on div "Cost Delta" at bounding box center [704, 351] width 82 height 11
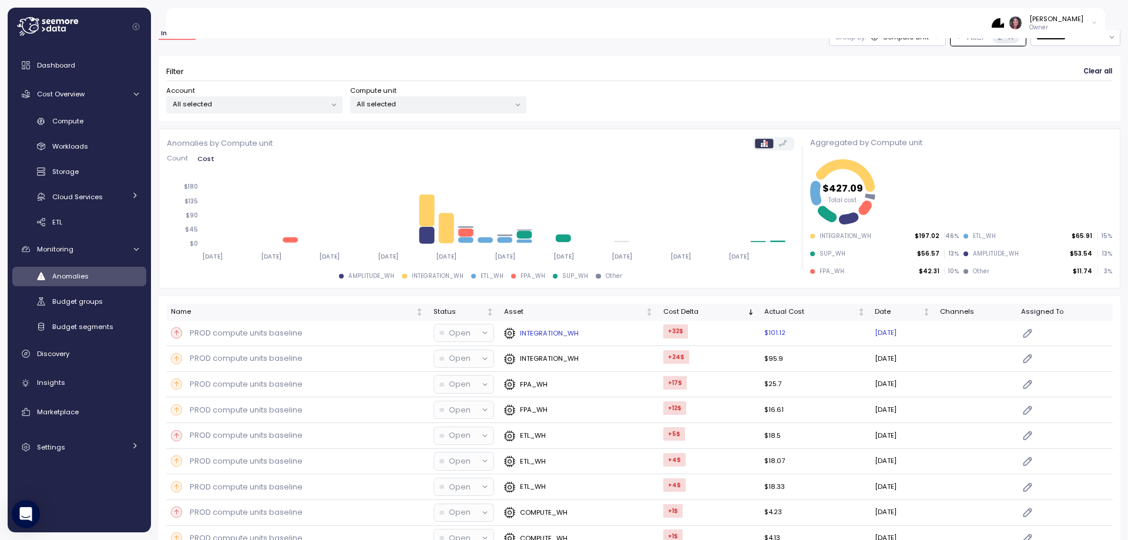
scroll to position [78, 0]
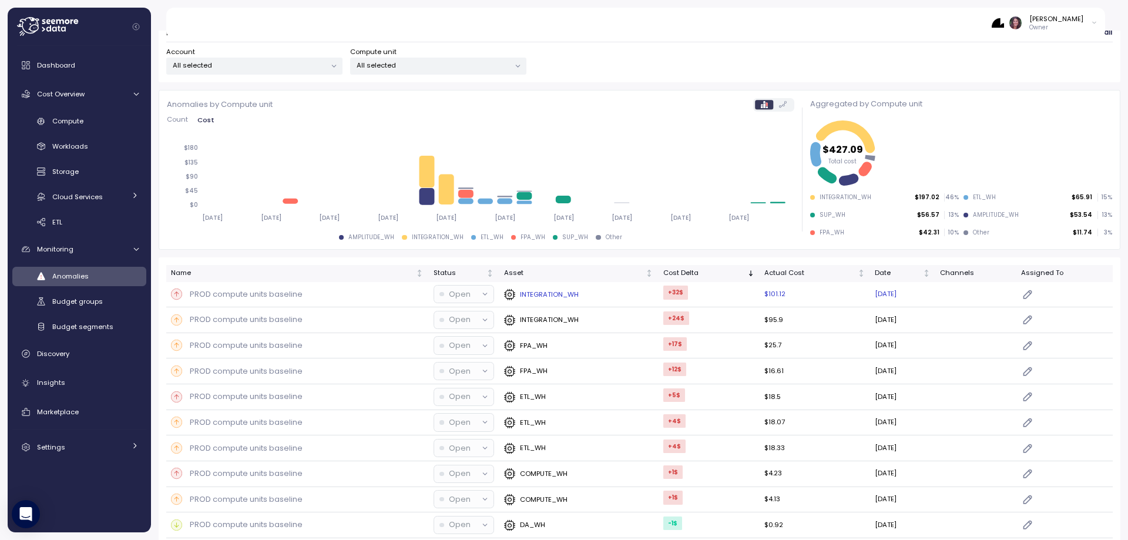
click at [545, 297] on p "INTEGRATION_WH" at bounding box center [549, 294] width 59 height 9
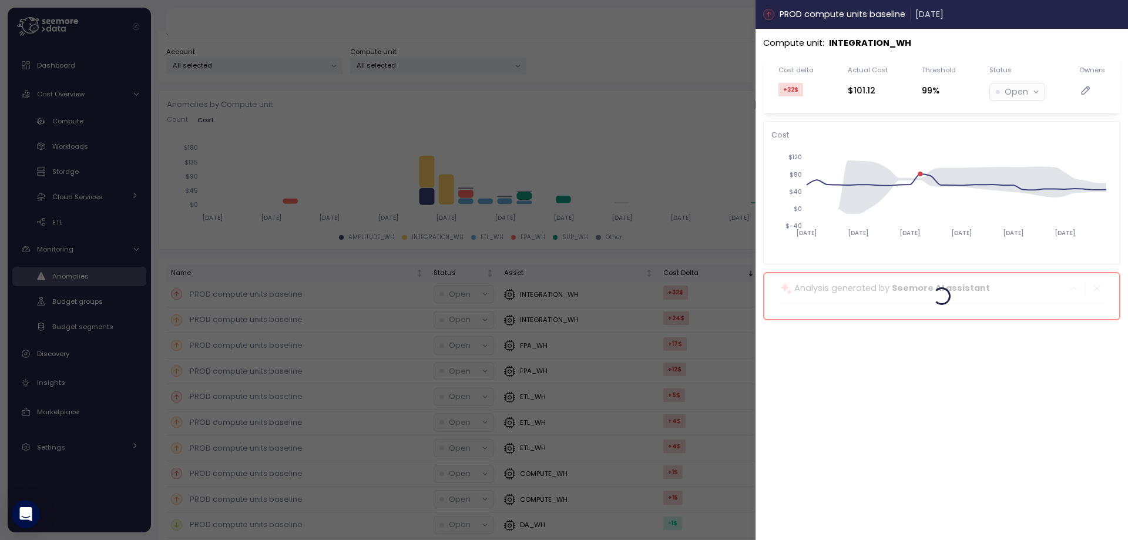
click at [1117, 13] on icon "button" at bounding box center [1115, 14] width 5 height 5
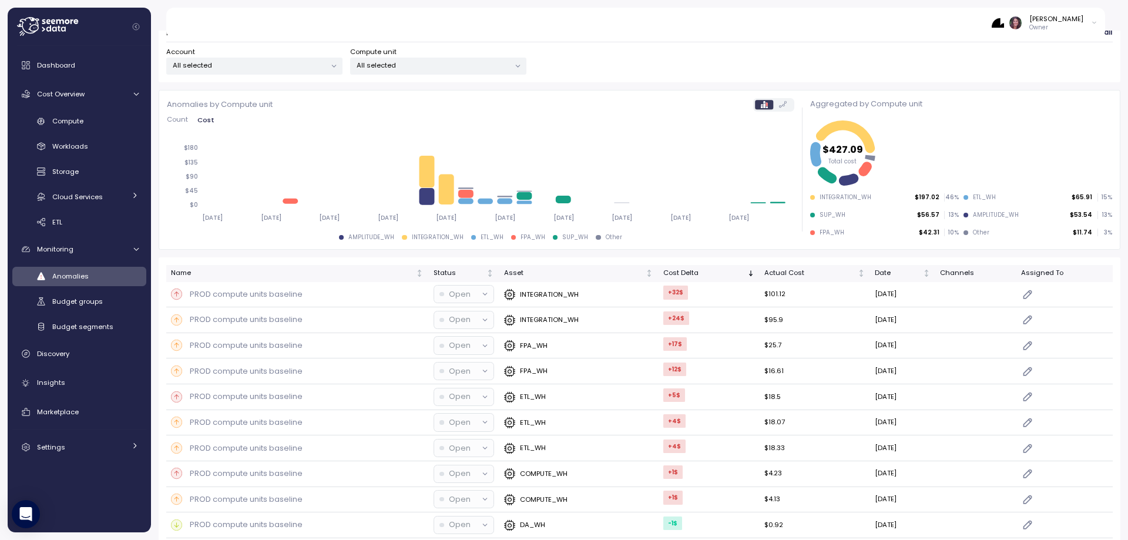
click at [45, 23] on icon at bounding box center [44, 21] width 4 height 5
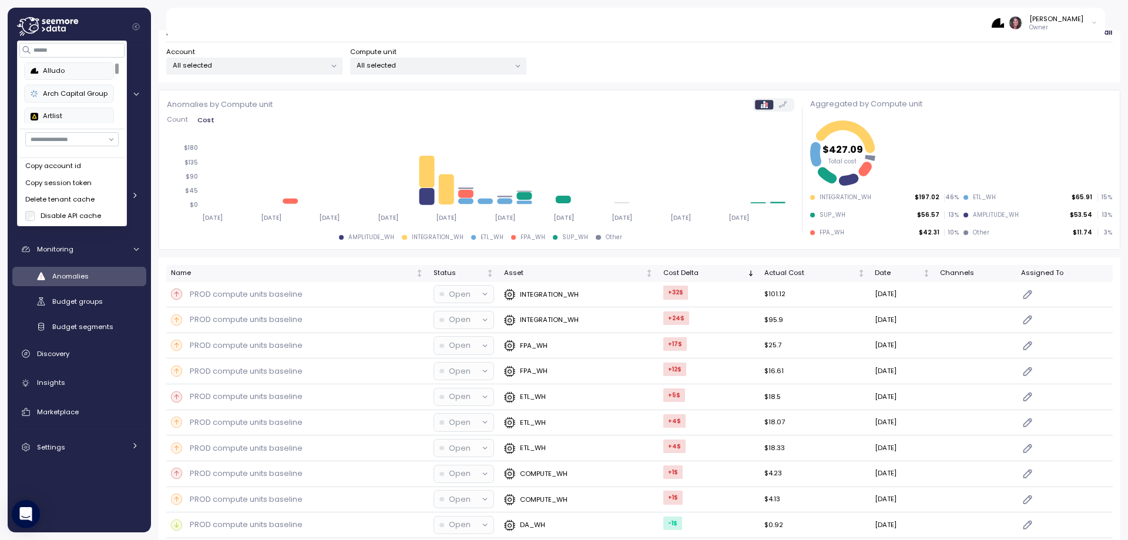
click at [63, 45] on div "Alludo Arch Capital Group Artlist at-bay blackrabbit Crawford Deel Development …" at bounding box center [72, 134] width 110 height 186
click at [62, 48] on input at bounding box center [72, 50] width 105 height 14
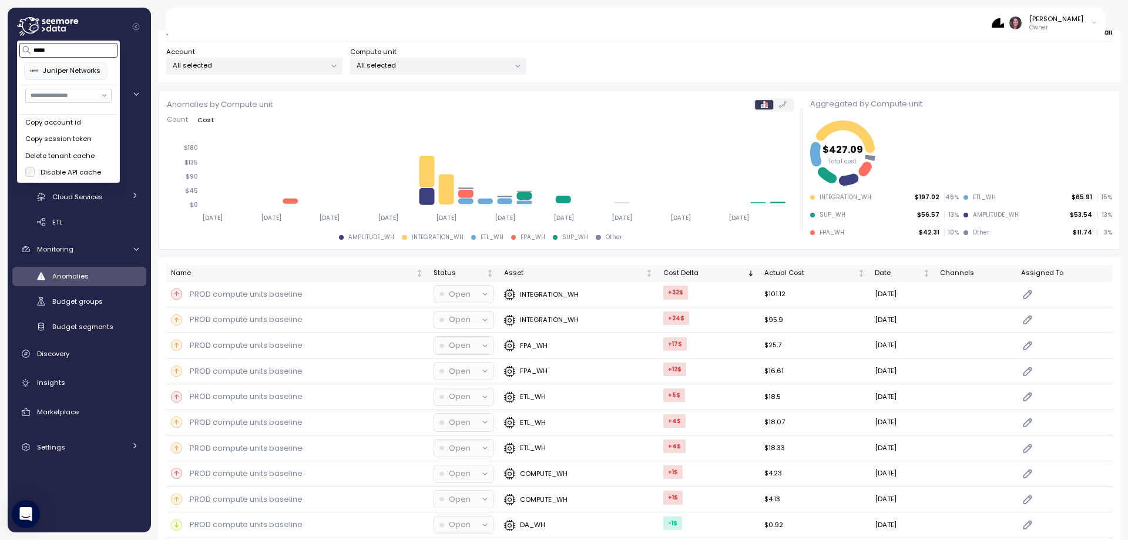
click at [50, 66] on div "Juniper Networks" at bounding box center [66, 71] width 70 height 11
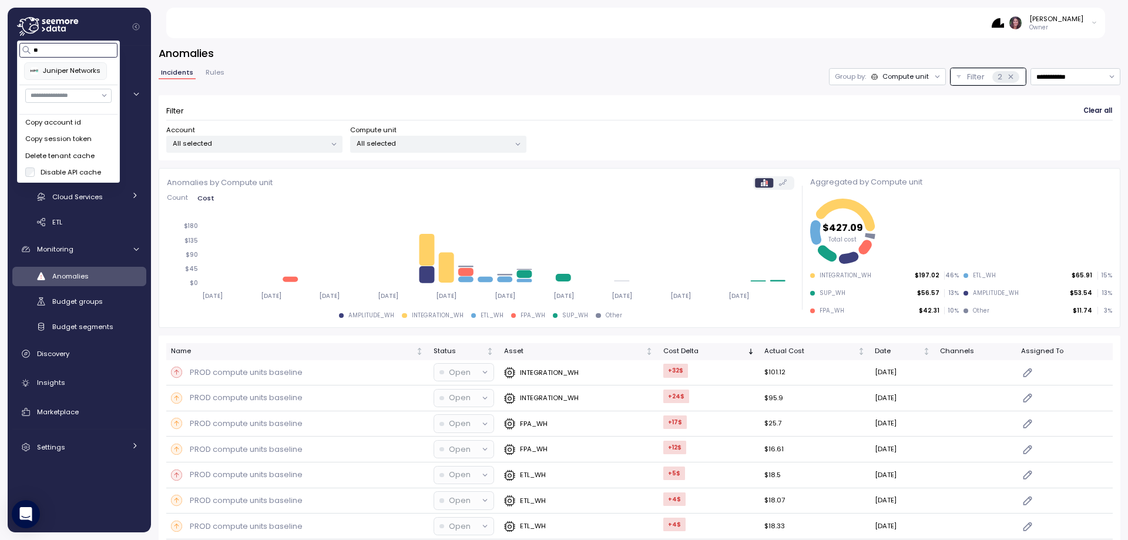
type input "*"
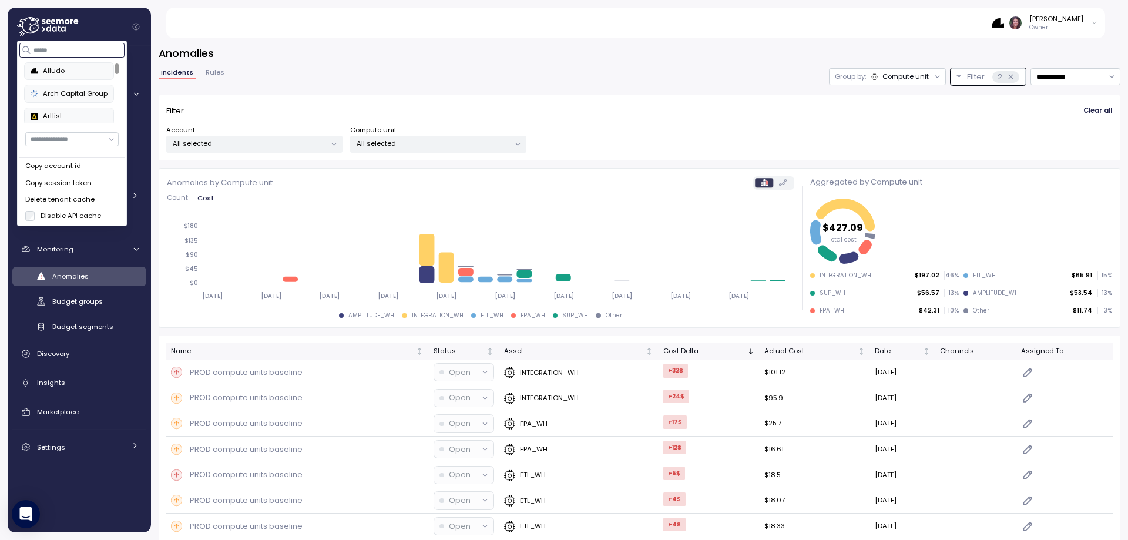
click at [73, 65] on button "Alludo" at bounding box center [70, 71] width 90 height 18
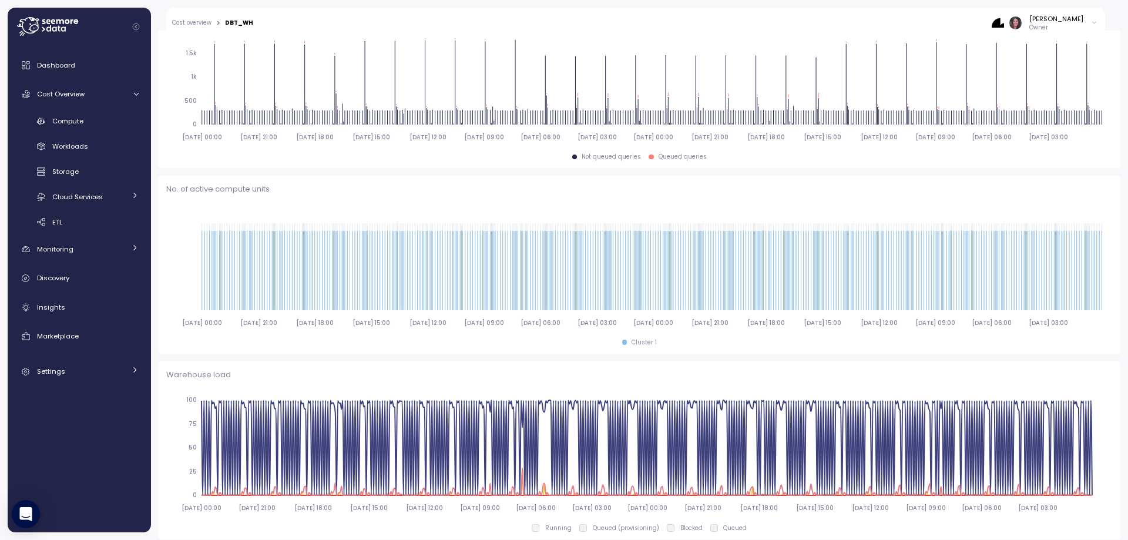
scroll to position [79, 0]
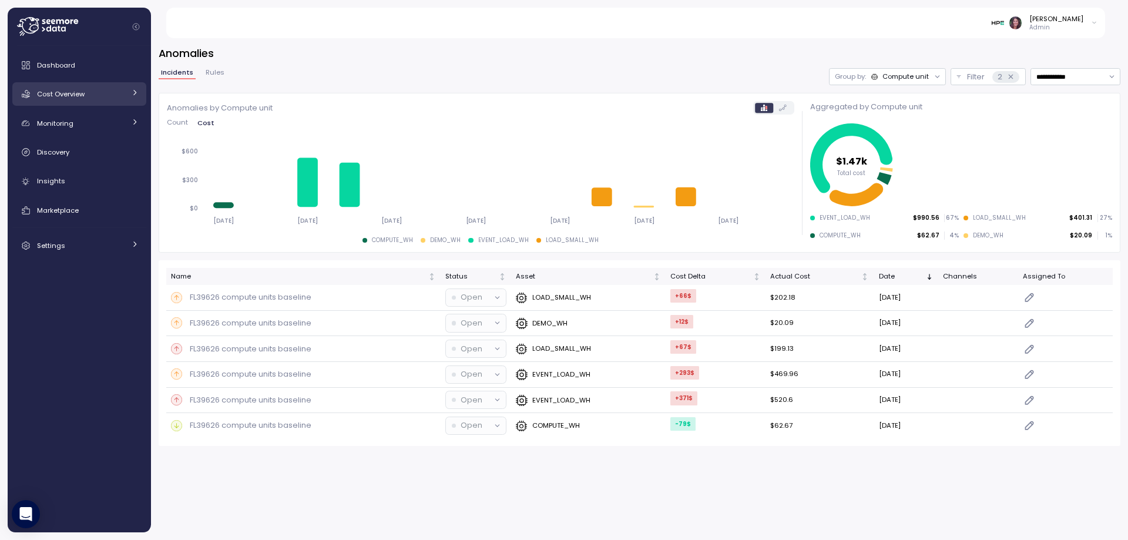
click at [93, 98] on div "Cost Overview" at bounding box center [81, 94] width 88 height 12
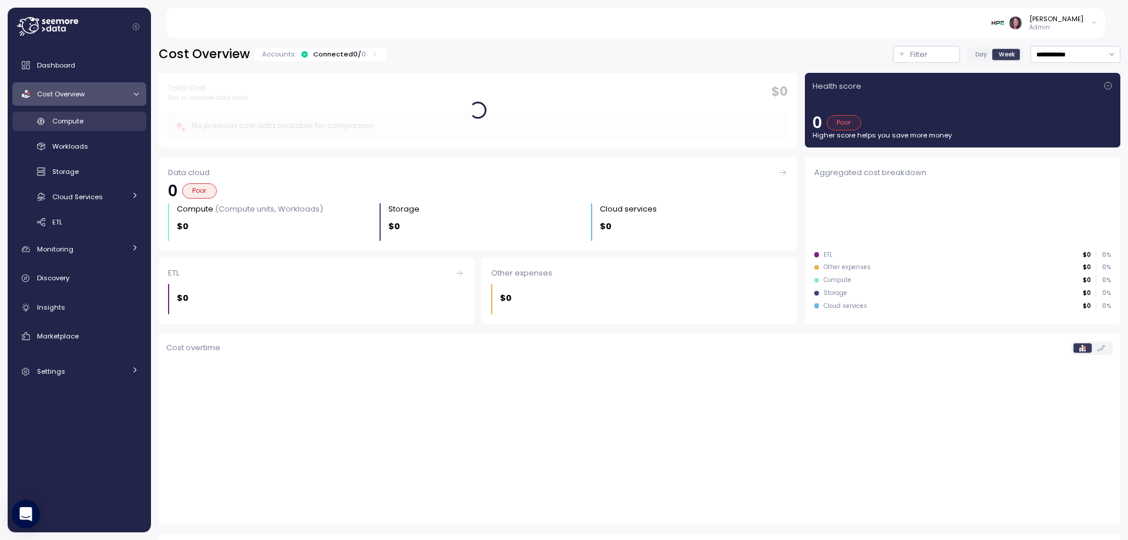
click at [75, 116] on span "Compute" at bounding box center [67, 120] width 31 height 9
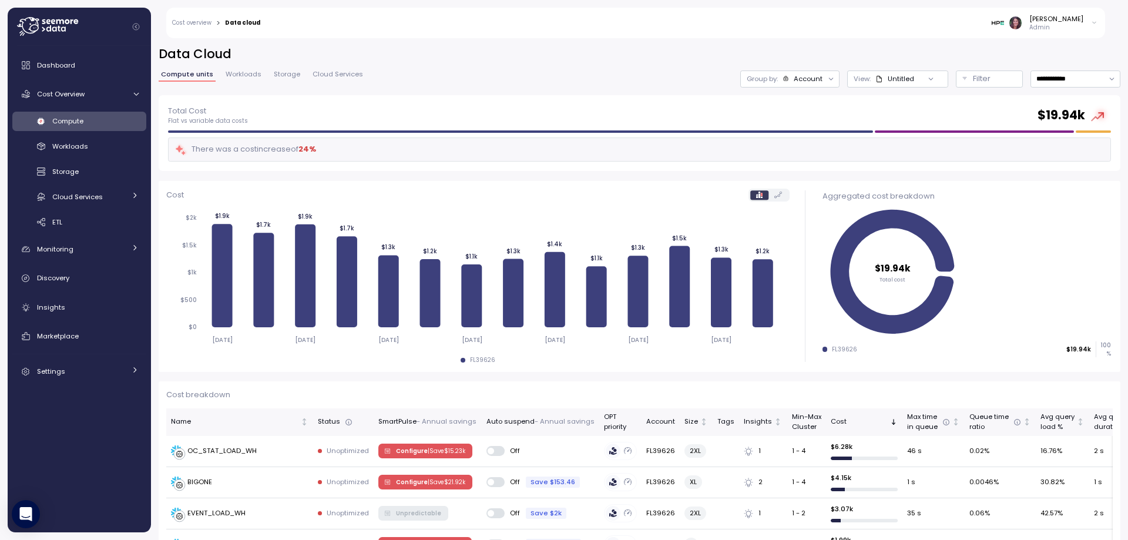
click at [794, 76] on div "Account" at bounding box center [808, 78] width 29 height 9
click at [771, 139] on div "Compute unit" at bounding box center [767, 144] width 81 height 14
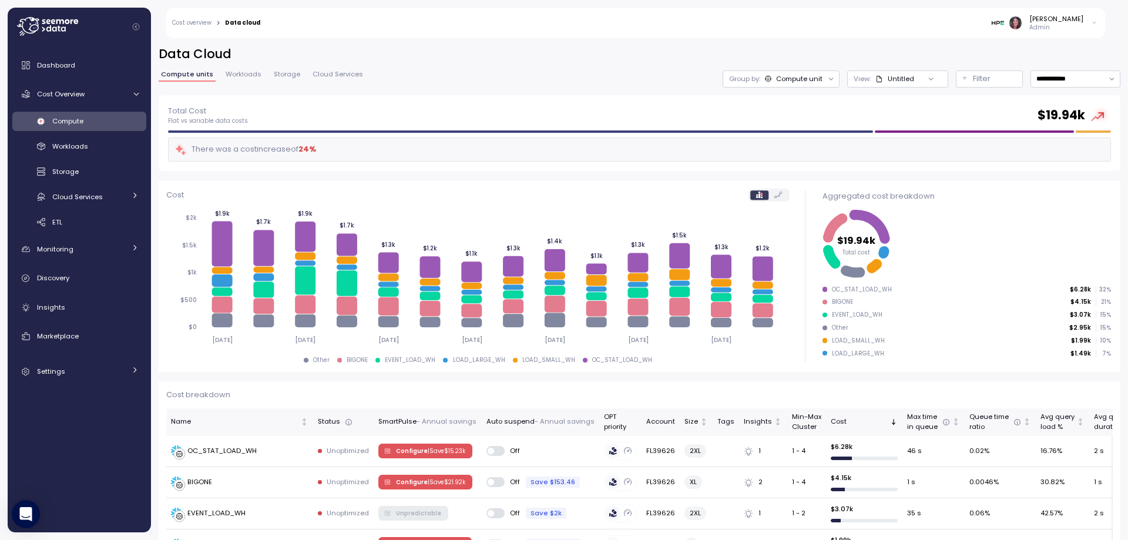
click at [776, 78] on div "Compute unit" at bounding box center [799, 78] width 46 height 9
click at [749, 110] on div "Account" at bounding box center [758, 105] width 81 height 14
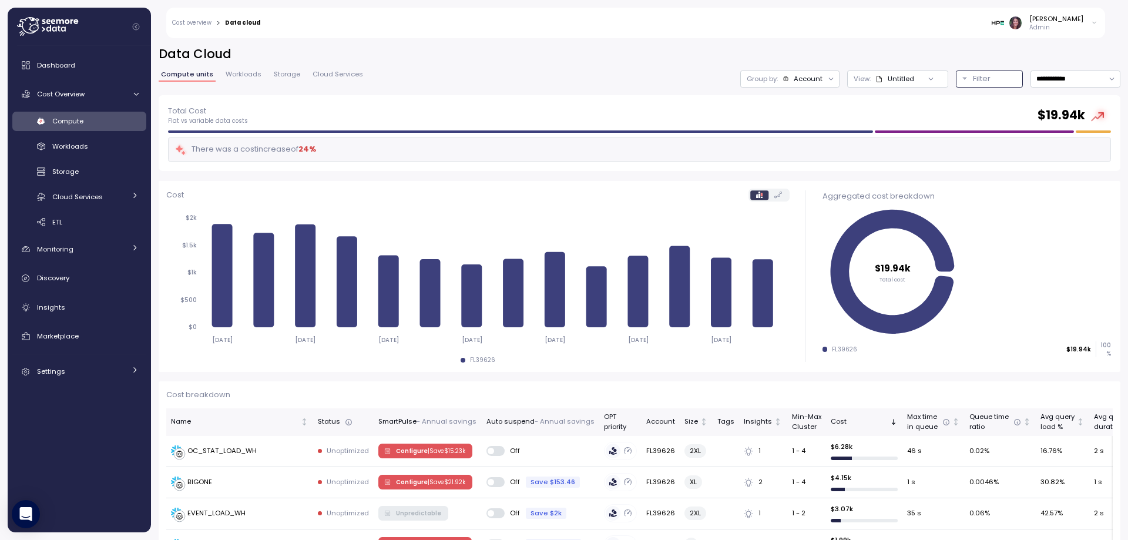
click at [973, 81] on p "Filter" at bounding box center [982, 79] width 18 height 12
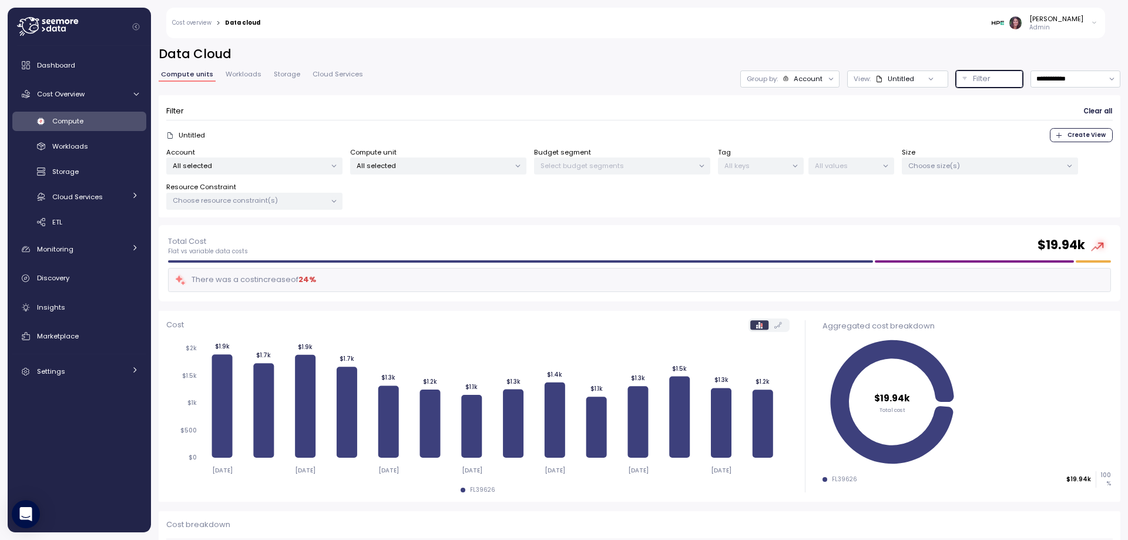
click at [455, 161] on p "All selected" at bounding box center [433, 165] width 153 height 9
click at [392, 203] on div "Select All BBBY_WH only BCC_WH only BIGONE only BUNNIN_WH only CIMBA_WH only CI…" at bounding box center [439, 248] width 183 height 139
click at [392, 193] on input at bounding box center [438, 192] width 165 height 14
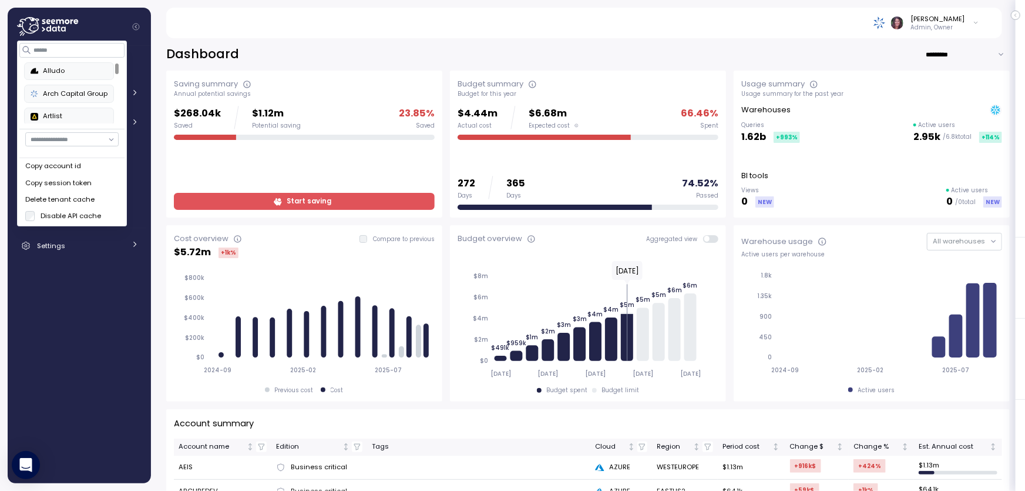
click at [83, 75] on div "Alludo" at bounding box center [69, 71] width 77 height 11
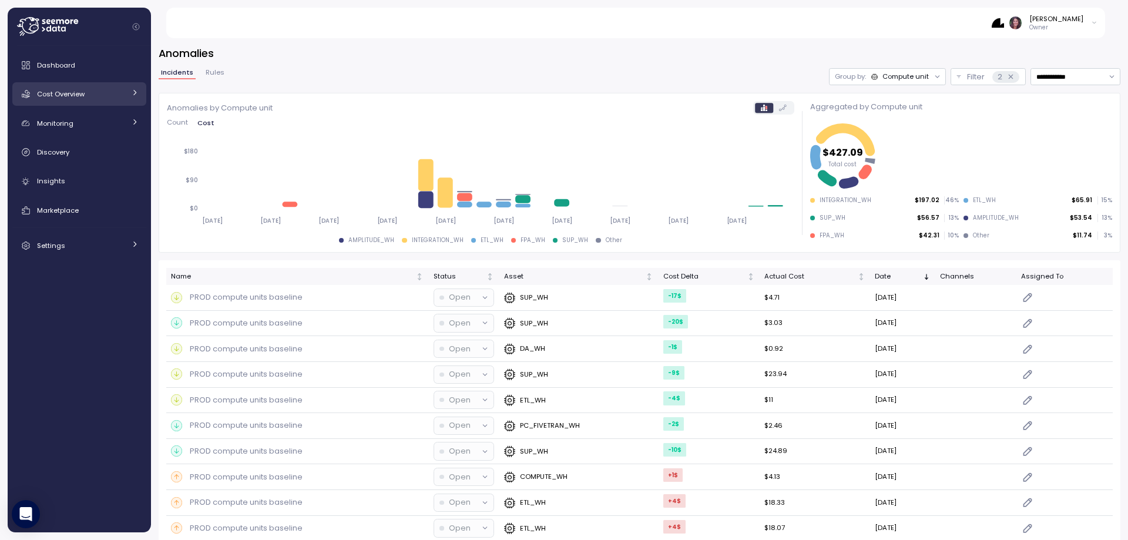
click at [91, 90] on div "Cost Overview" at bounding box center [81, 94] width 88 height 12
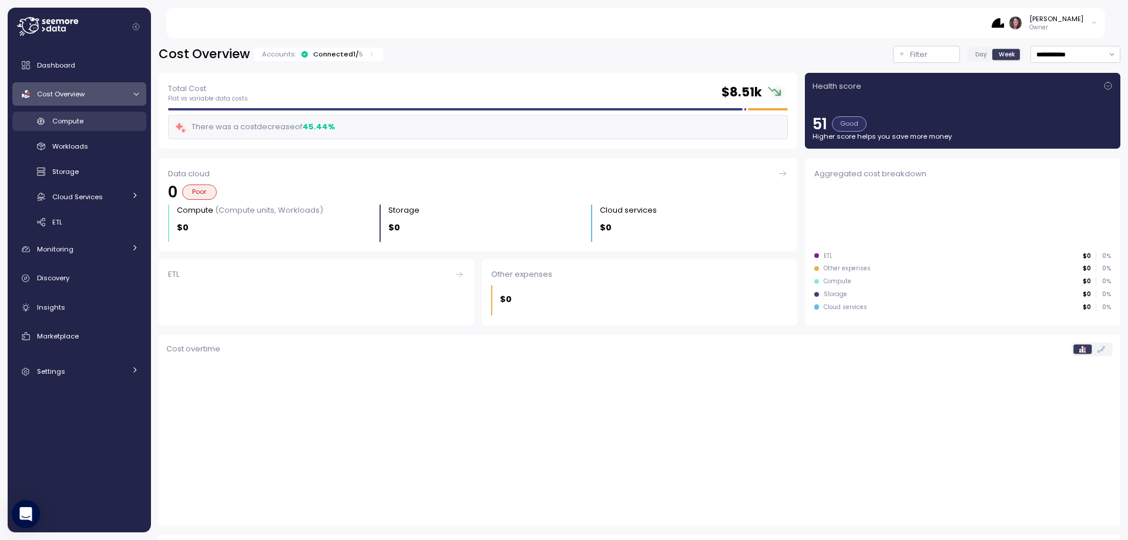
click at [99, 119] on div "Compute" at bounding box center [95, 121] width 86 height 12
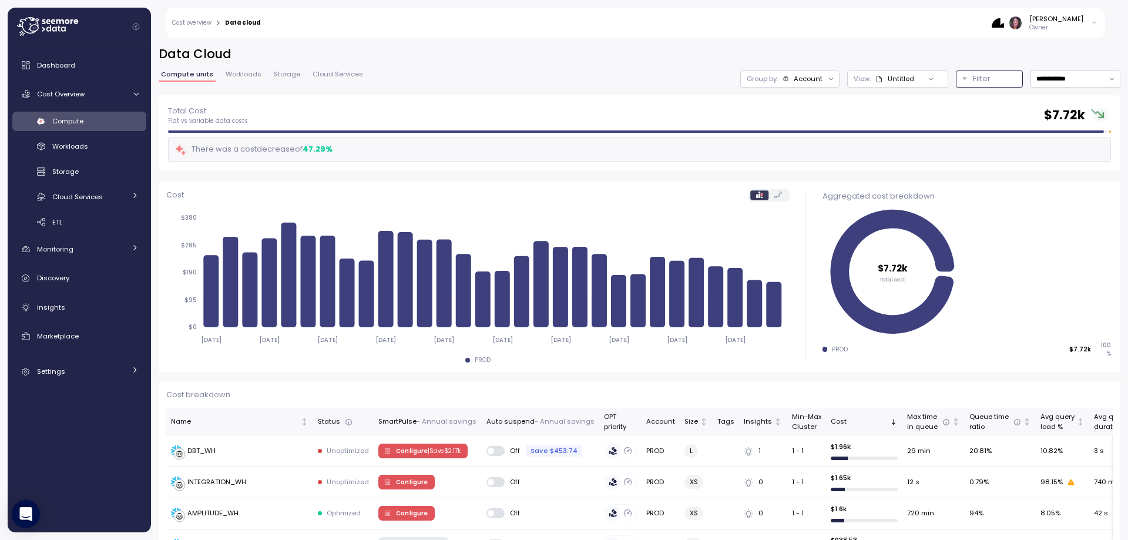
click at [973, 73] on p "Filter" at bounding box center [982, 79] width 18 height 12
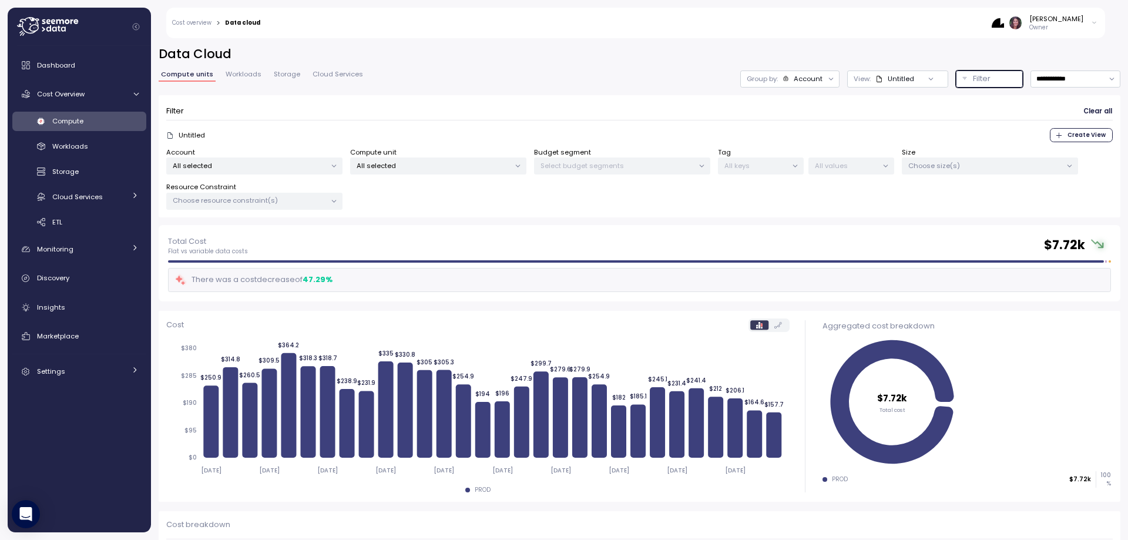
drag, startPoint x: 397, startPoint y: 166, endPoint x: 395, endPoint y: 146, distance: 20.6
click at [397, 166] on p "All selected" at bounding box center [433, 165] width 153 height 9
click at [505, 229] on span "only" at bounding box center [510, 229] width 14 height 13
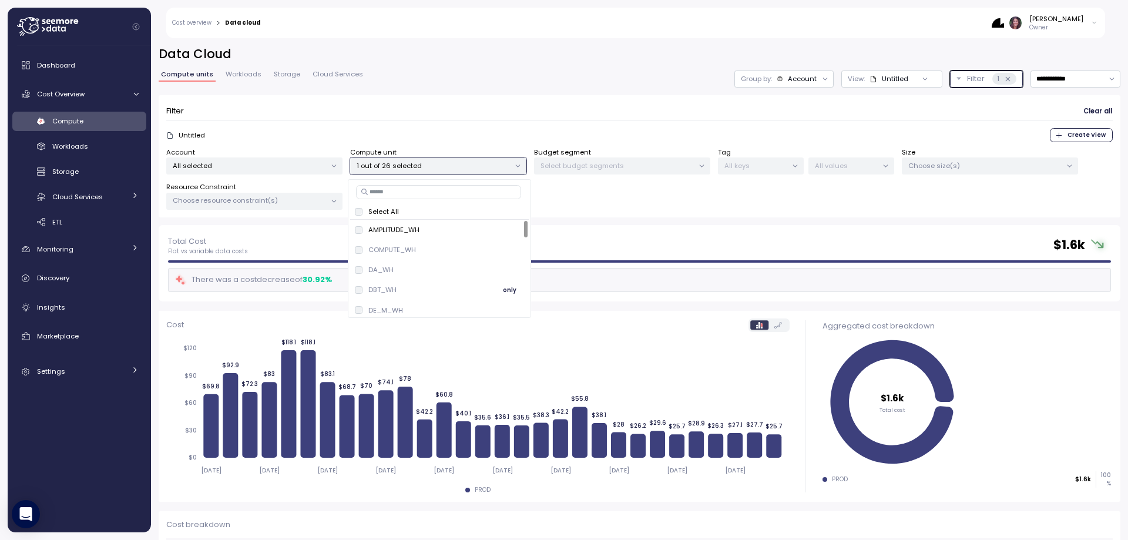
click at [512, 291] on span "only" at bounding box center [510, 290] width 14 height 13
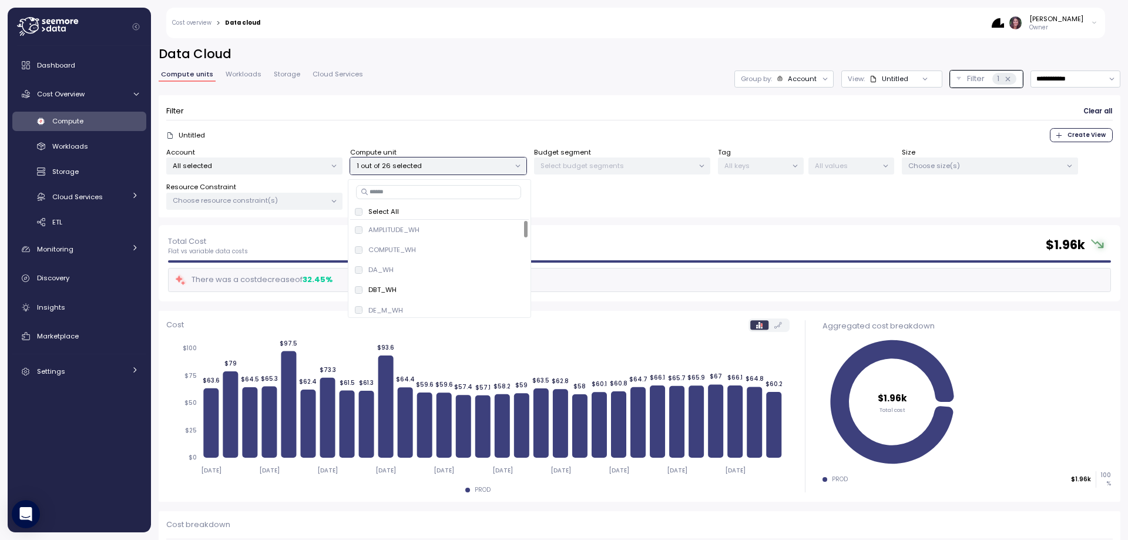
click at [645, 343] on icon "2025-08-30 2025-09-02 2025-09-05 2025-09-08 2025-09-11 2025-09-14 2025-09-17 20…" at bounding box center [474, 409] width 617 height 145
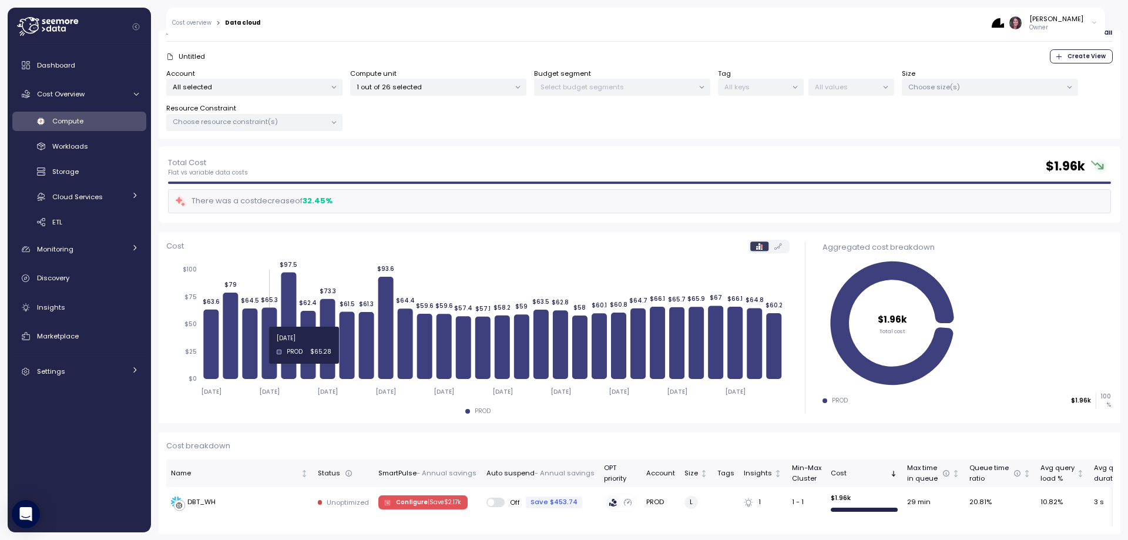
scroll to position [80, 0]
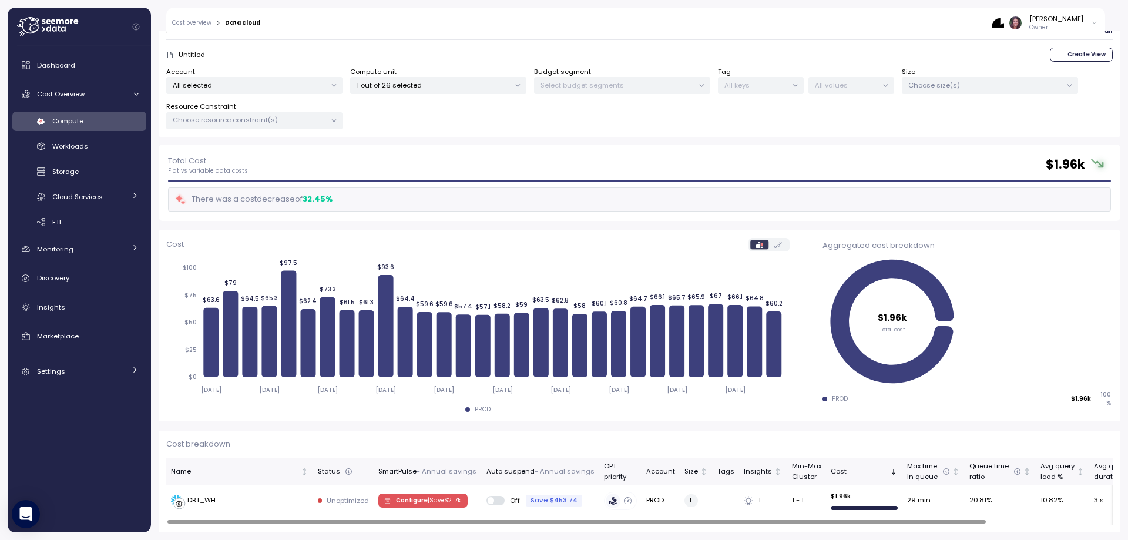
drag, startPoint x: 196, startPoint y: 497, endPoint x: 508, endPoint y: 426, distance: 319.4
click at [508, 426] on div "Total Cost Flat vs variable data costs $ 1.96k There was a cost decrease of 32.…" at bounding box center [640, 339] width 962 height 388
click at [192, 502] on div "DBT_WH" at bounding box center [201, 500] width 28 height 11
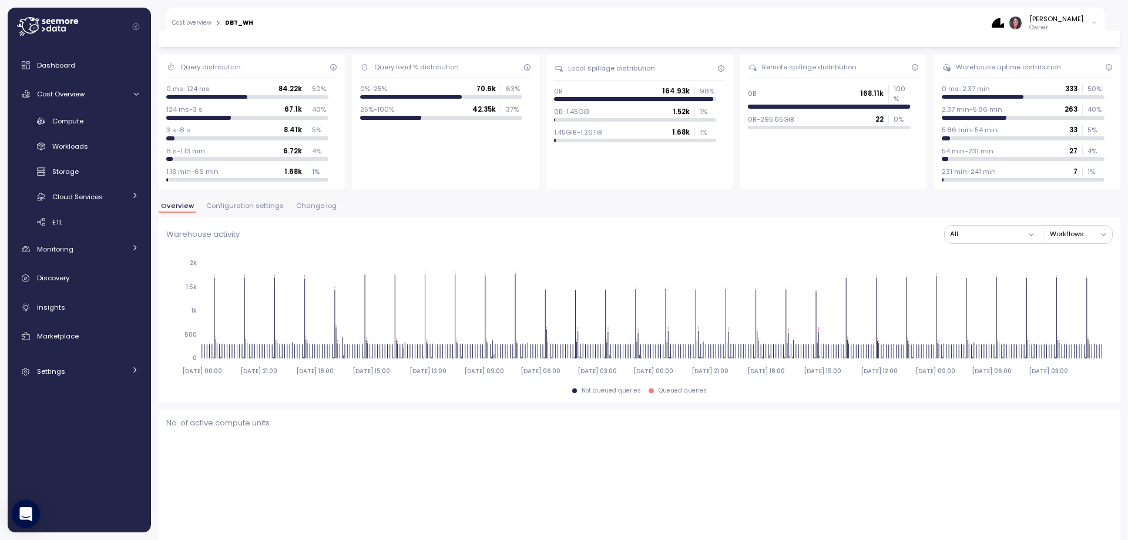
scroll to position [81, 0]
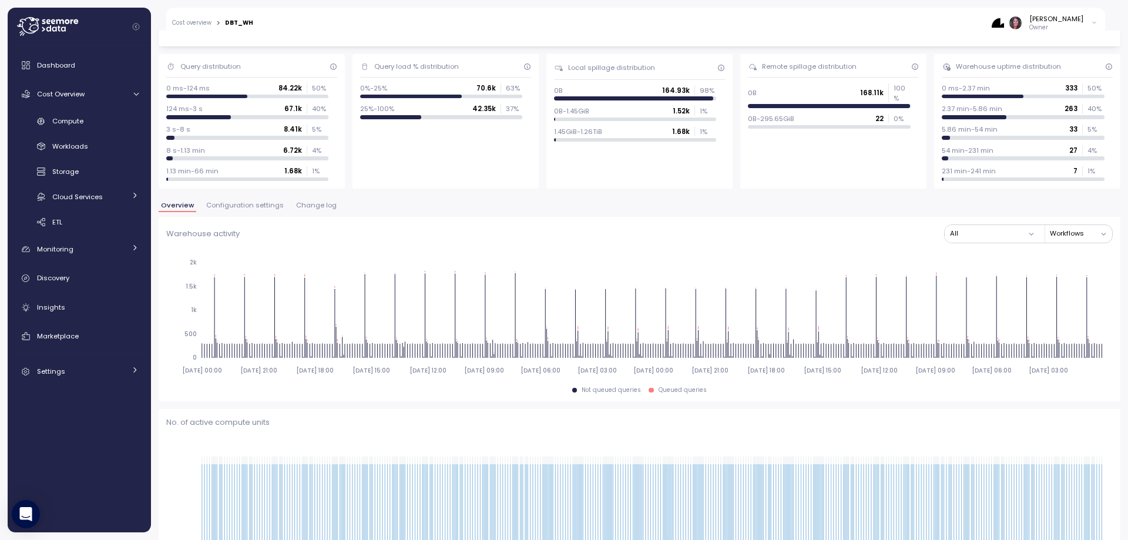
click at [242, 202] on span "Configuration settings" at bounding box center [245, 205] width 78 height 6
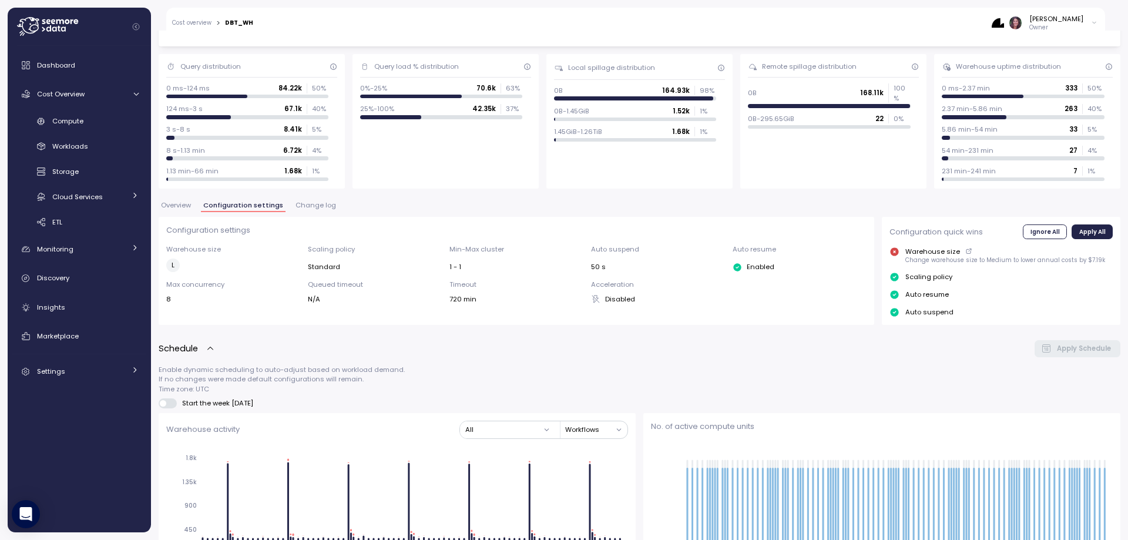
click at [313, 203] on span "Change log" at bounding box center [316, 205] width 41 height 6
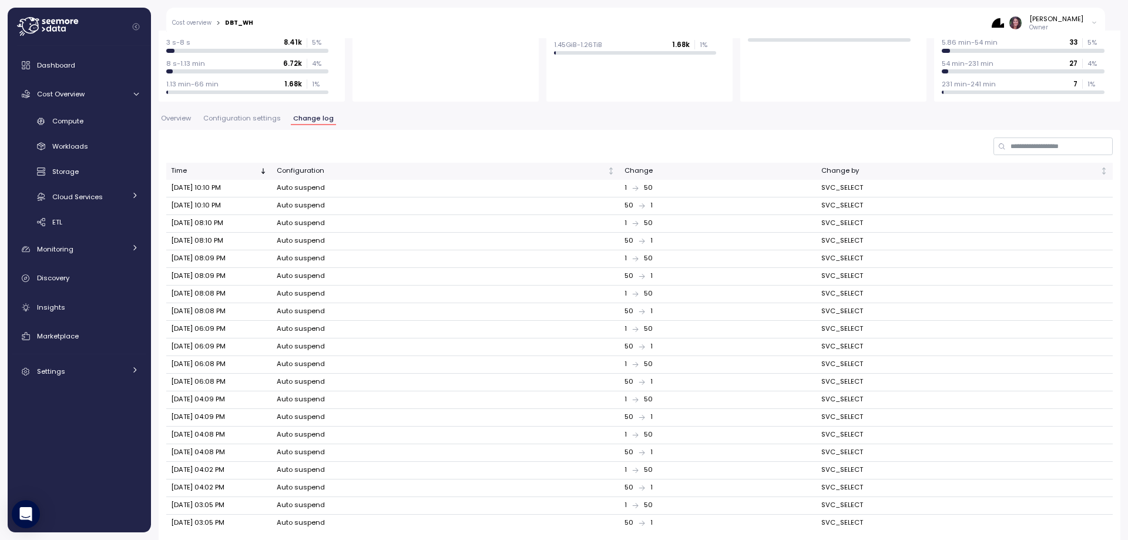
scroll to position [206, 0]
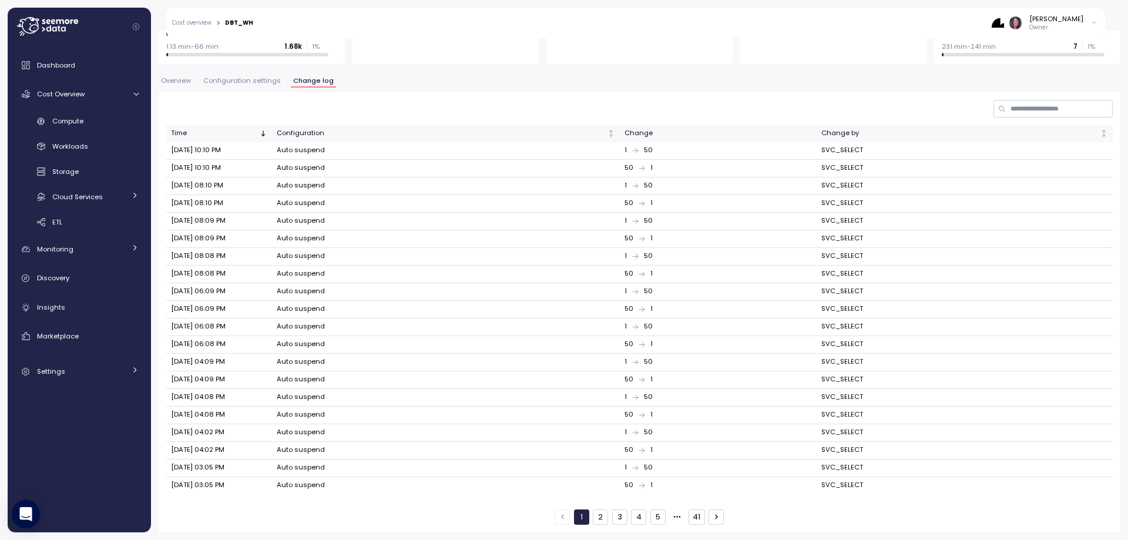
click at [661, 511] on button "5" at bounding box center [657, 516] width 15 height 15
click at [661, 516] on button "6" at bounding box center [657, 516] width 15 height 15
click at [652, 512] on button "7" at bounding box center [657, 516] width 15 height 15
click at [689, 521] on button "41" at bounding box center [697, 516] width 16 height 15
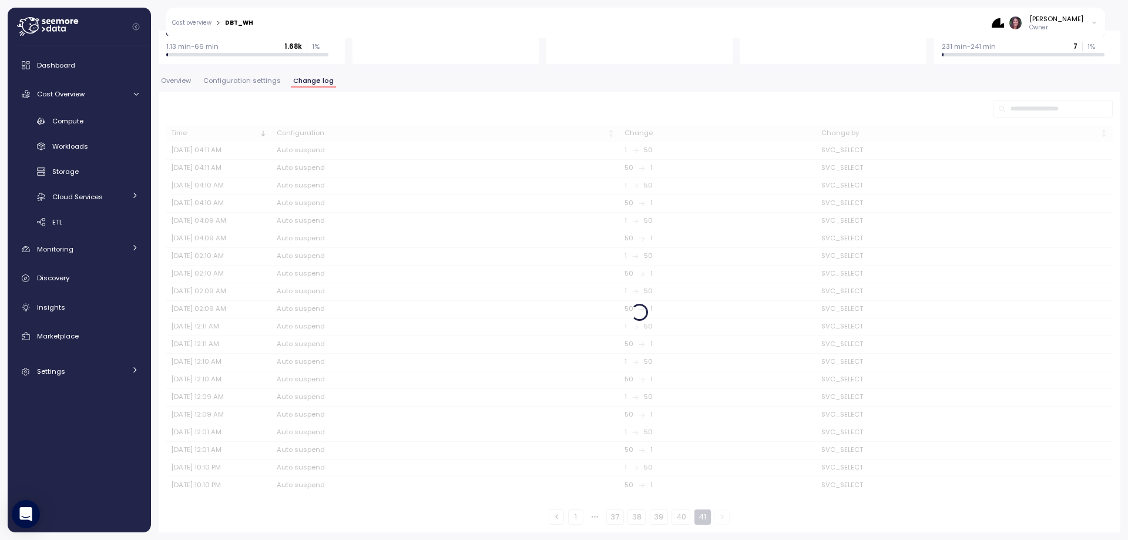
scroll to position [0, 0]
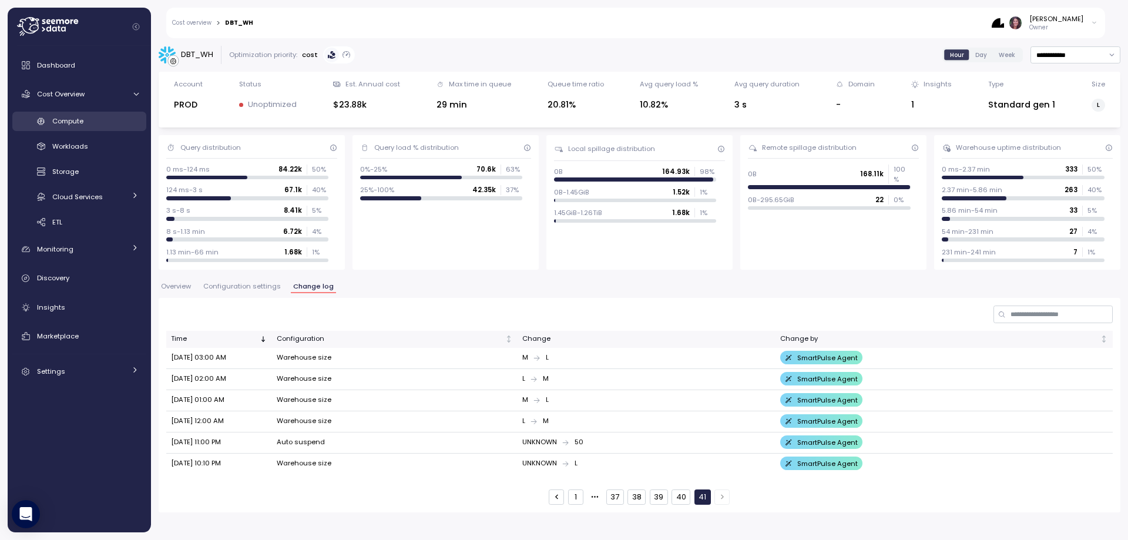
click at [73, 124] on span "Compute" at bounding box center [67, 120] width 31 height 9
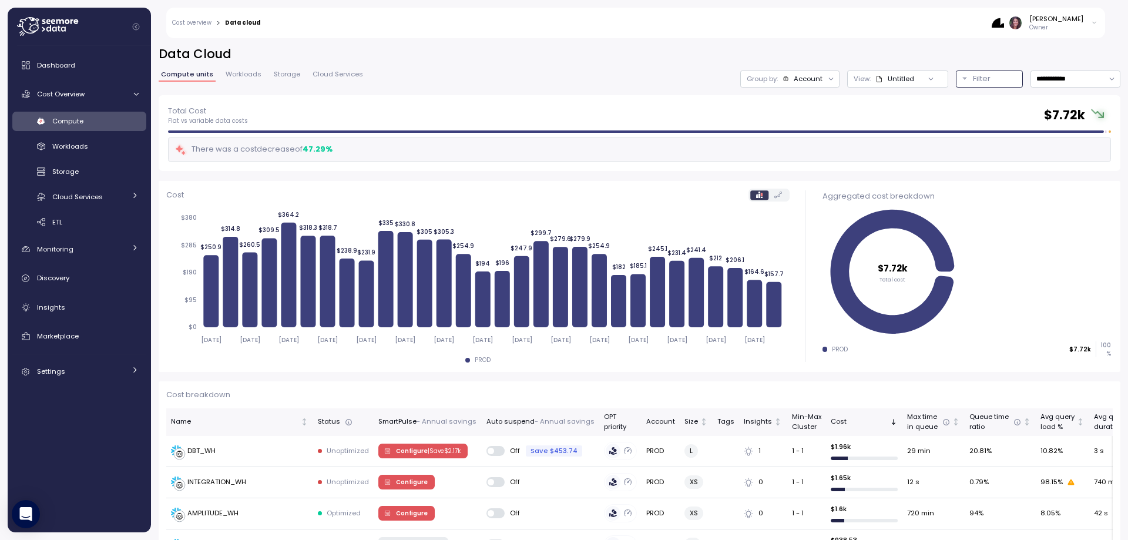
click at [973, 80] on p "Filter" at bounding box center [982, 79] width 18 height 12
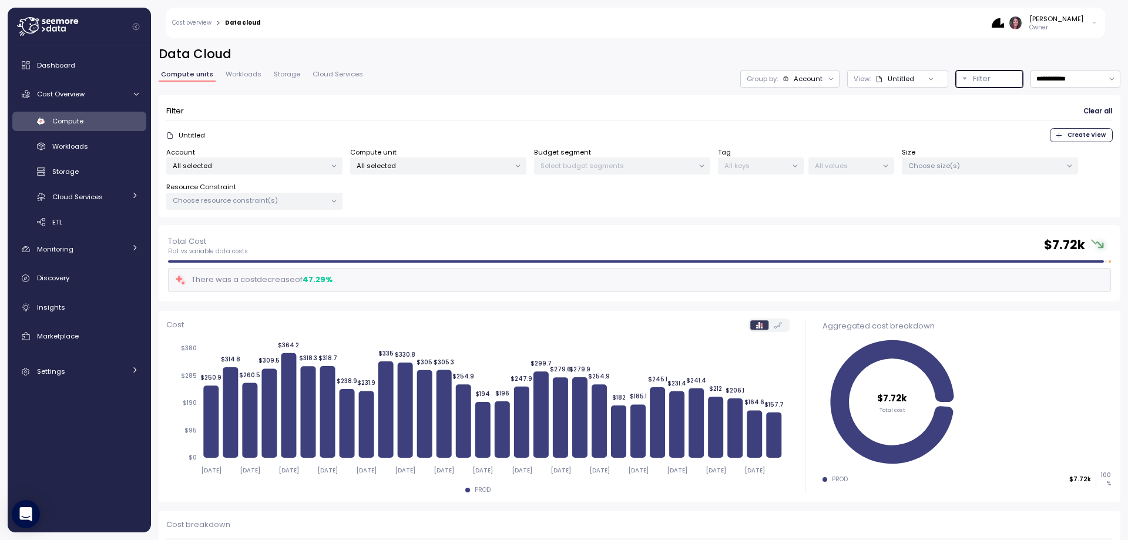
click at [413, 159] on div "All selected" at bounding box center [438, 165] width 176 height 17
click at [511, 226] on span "only" at bounding box center [510, 229] width 14 height 13
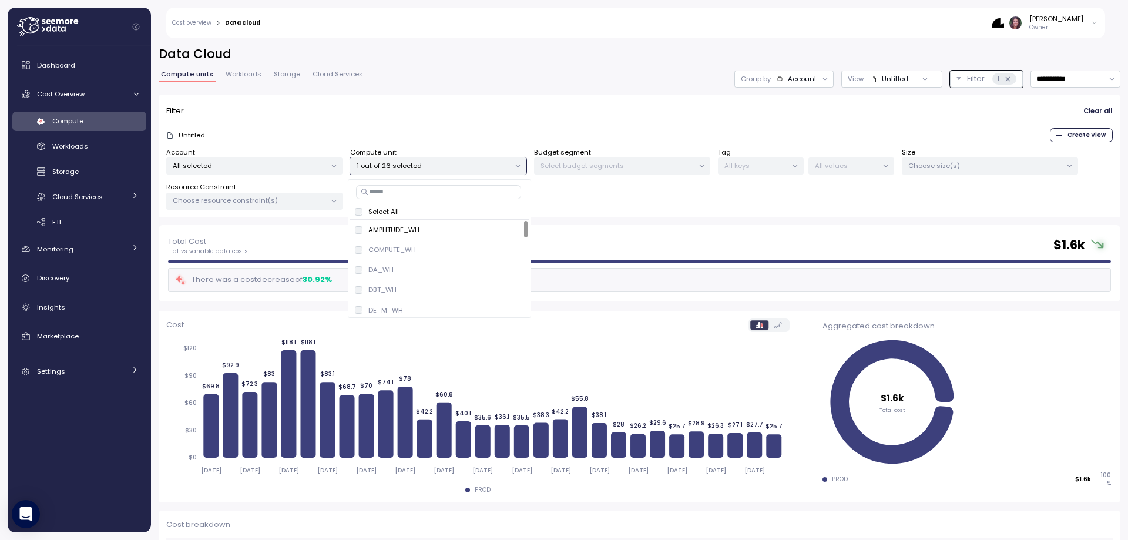
click at [637, 241] on div "Total Cost Flat vs variable data costs $ 1.6k" at bounding box center [639, 245] width 943 height 21
drag, startPoint x: 419, startPoint y: 177, endPoint x: 419, endPoint y: 169, distance: 7.7
click at [419, 177] on div "Account All selected Compute unit 1 out of 26 selected Budget segment Select bu…" at bounding box center [639, 178] width 947 height 63
click at [419, 168] on p "1 out of 26 selected" at bounding box center [433, 165] width 153 height 9
click at [506, 287] on span "only" at bounding box center [510, 290] width 14 height 13
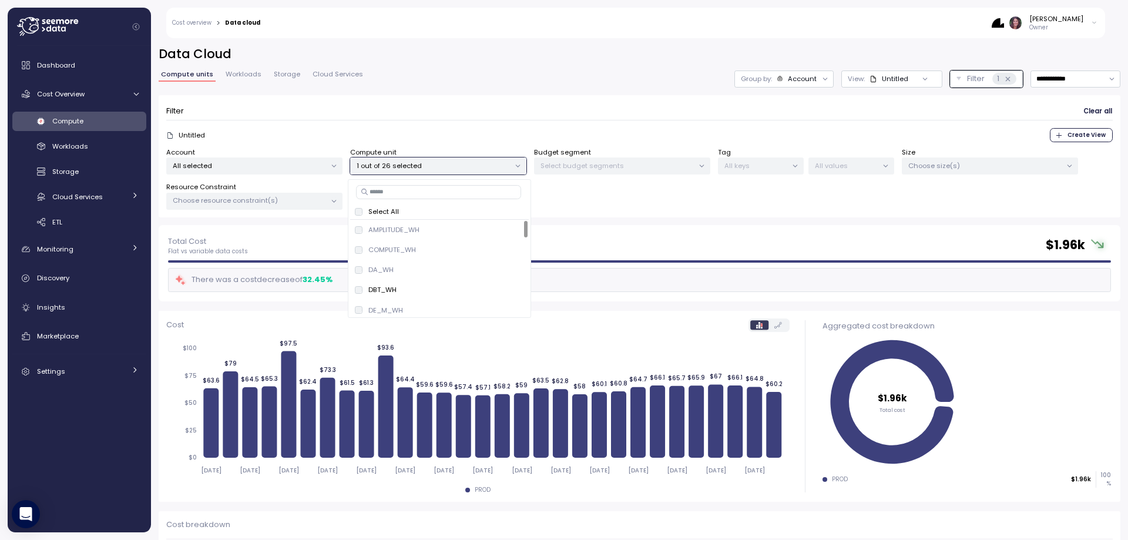
click at [576, 318] on div "Cost 2025-08-30 2025-09-01 2025-09-03 2025-09-05 2025-09-07 2025-09-09 2025-09-…" at bounding box center [478, 406] width 639 height 191
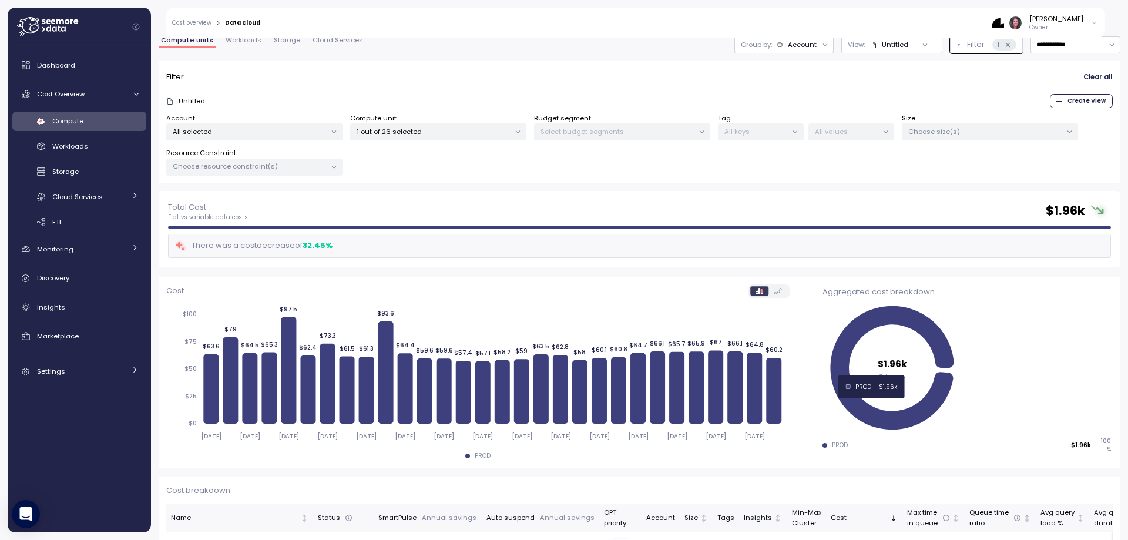
scroll to position [80, 0]
